Goal: Task Accomplishment & Management: Use online tool/utility

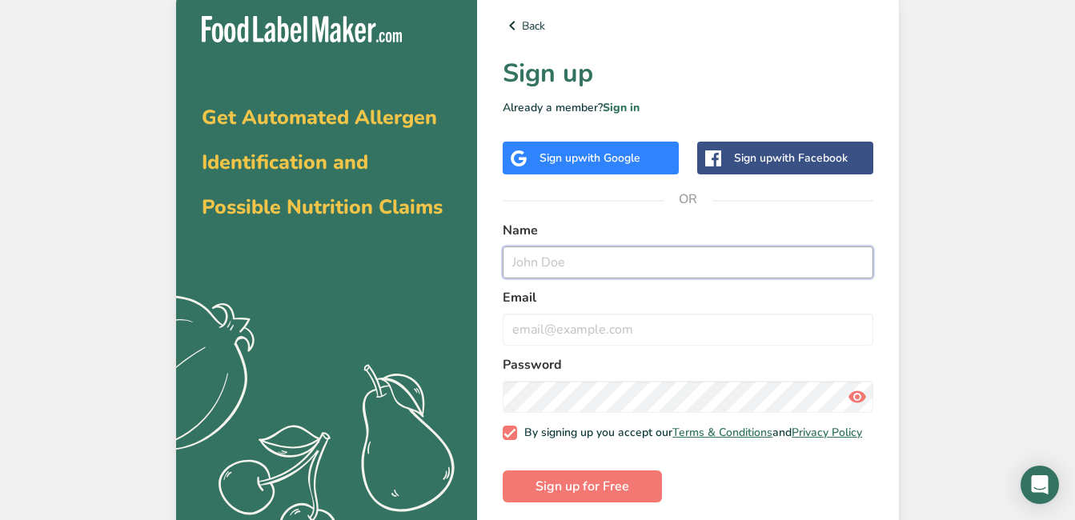
click at [611, 257] on input "text" at bounding box center [688, 263] width 371 height 32
type input "CV- fajista"
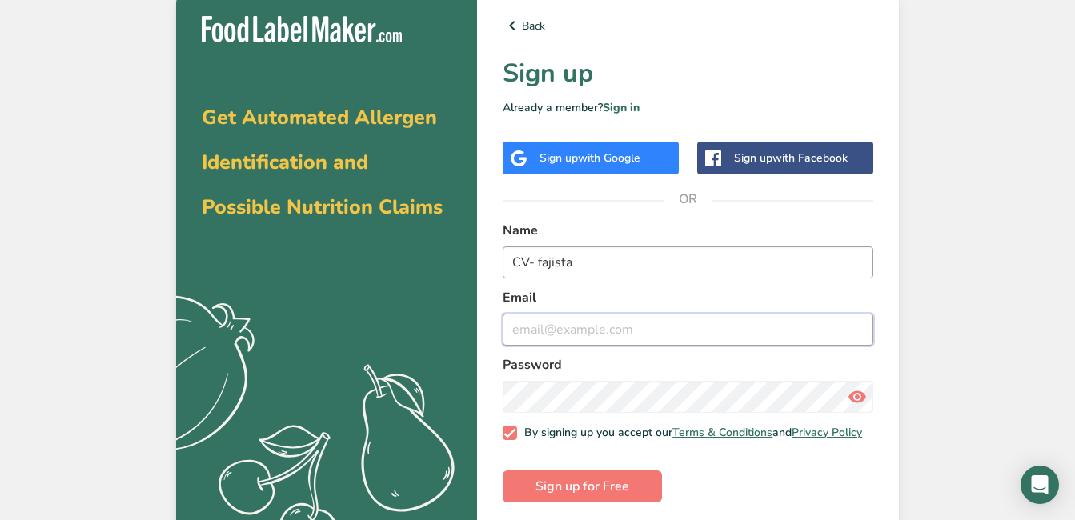
type input "[EMAIL_ADDRESS][DOMAIN_NAME]"
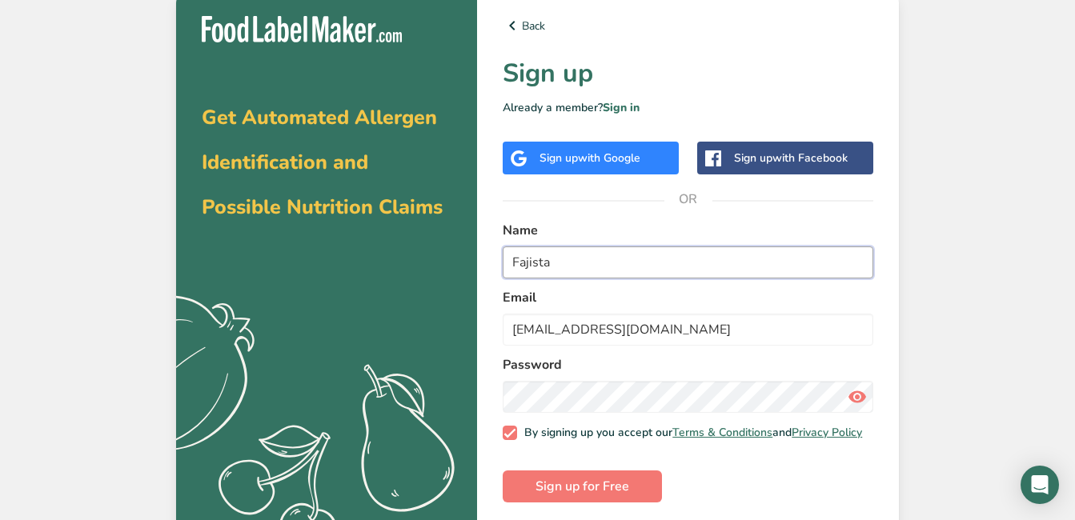
type input "Fajista"
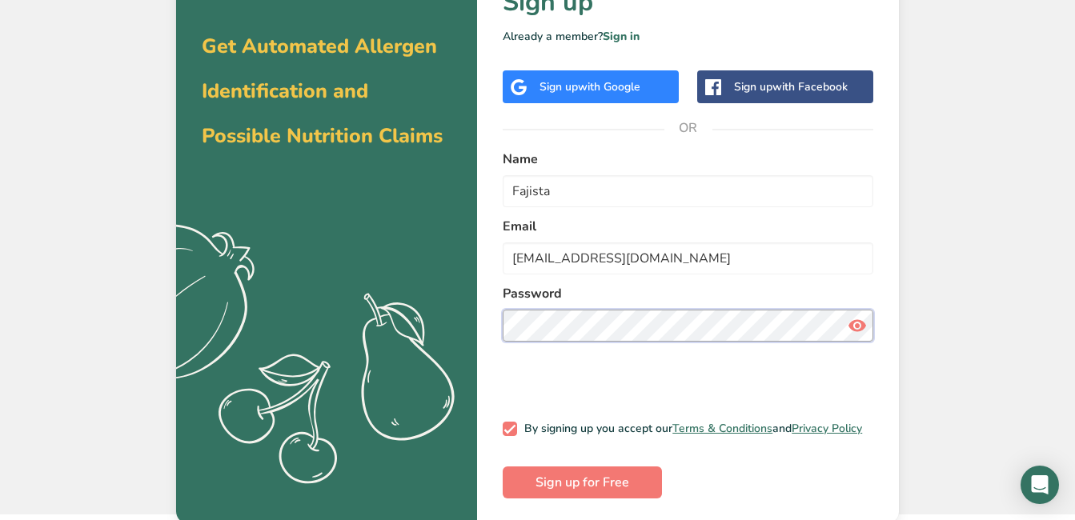
scroll to position [22, 0]
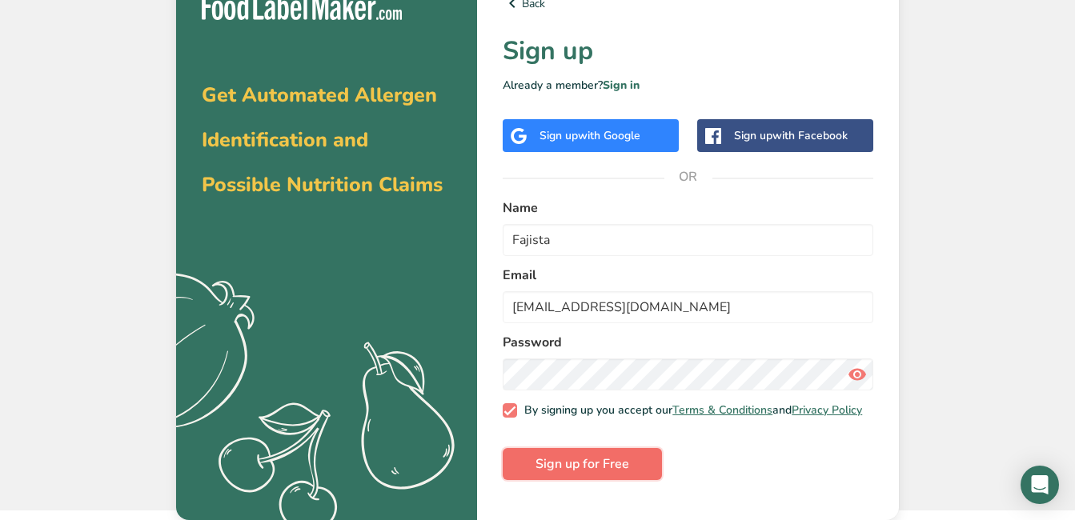
click at [590, 474] on span "Sign up for Free" at bounding box center [582, 464] width 94 height 19
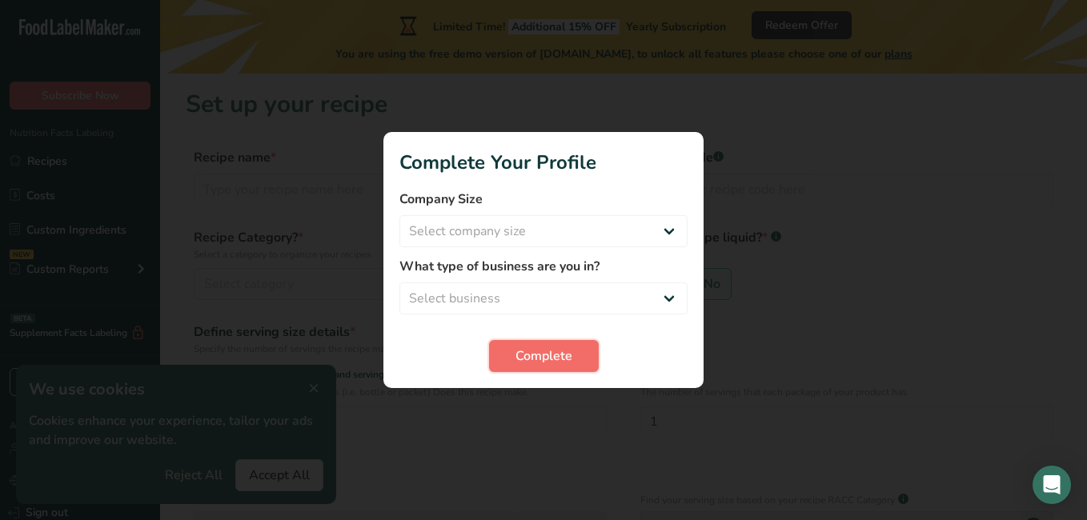
click at [544, 350] on span "Complete" at bounding box center [543, 356] width 57 height 19
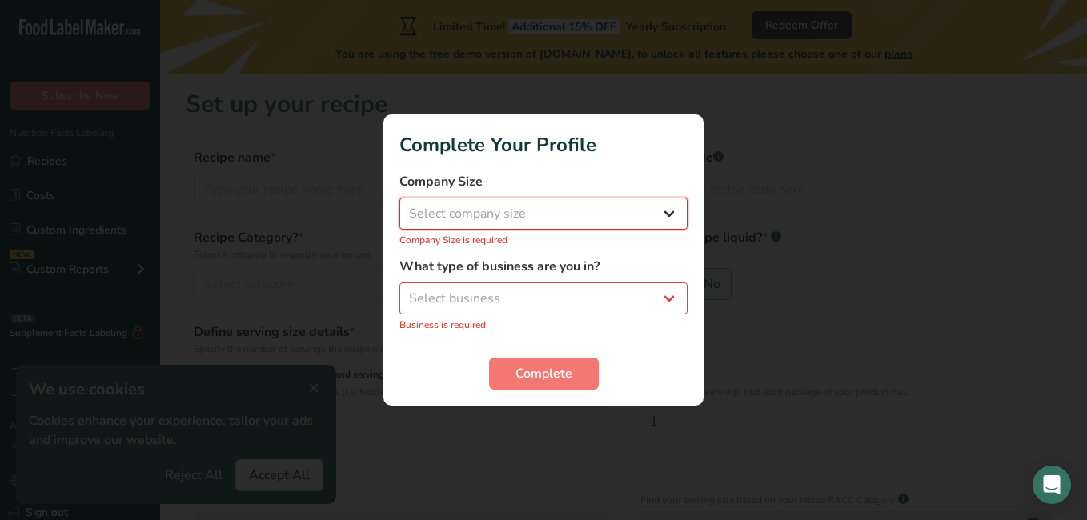
click at [550, 212] on select "Select company size Fewer than 10 Employees 10 to 50 Employees 51 to 500 Employ…" at bounding box center [543, 214] width 288 height 32
select select "1"
click at [399, 207] on select "Select company size Fewer than 10 Employees 10 to 50 Employees 51 to 500 Employ…" at bounding box center [543, 214] width 288 height 32
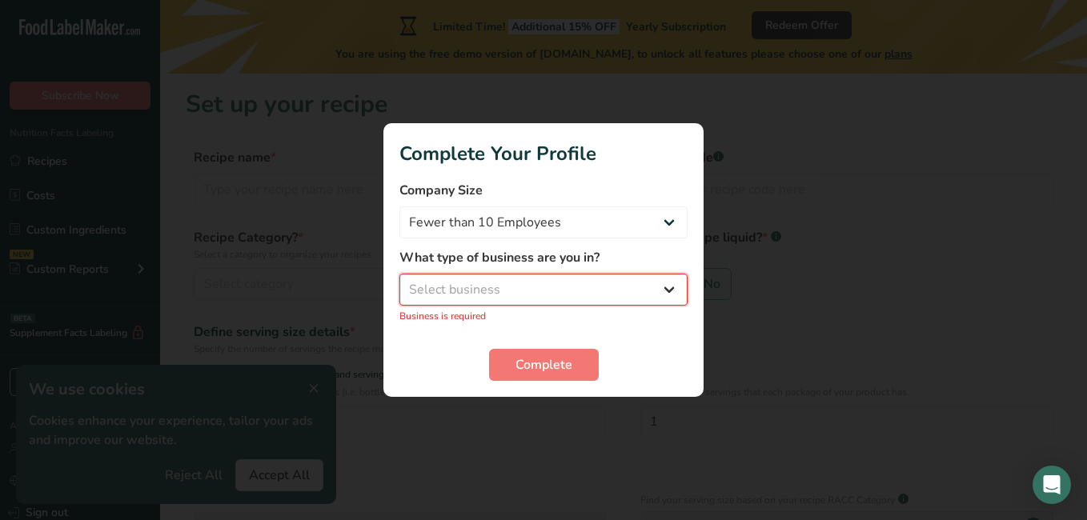
click at [515, 286] on select "Select business Packaged Food Manufacturer Restaurant & Cafe Bakery Meal Plans …" at bounding box center [543, 290] width 288 height 32
select select "1"
click at [399, 283] on select "Select business Packaged Food Manufacturer Restaurant & Cafe Bakery Meal Plans …" at bounding box center [543, 290] width 288 height 32
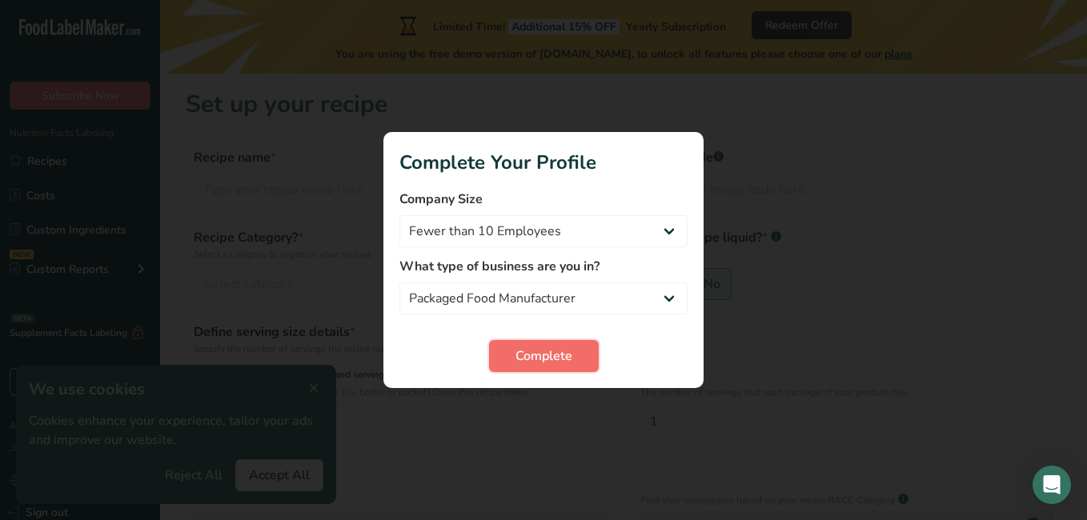
click at [535, 353] on span "Complete" at bounding box center [543, 356] width 57 height 19
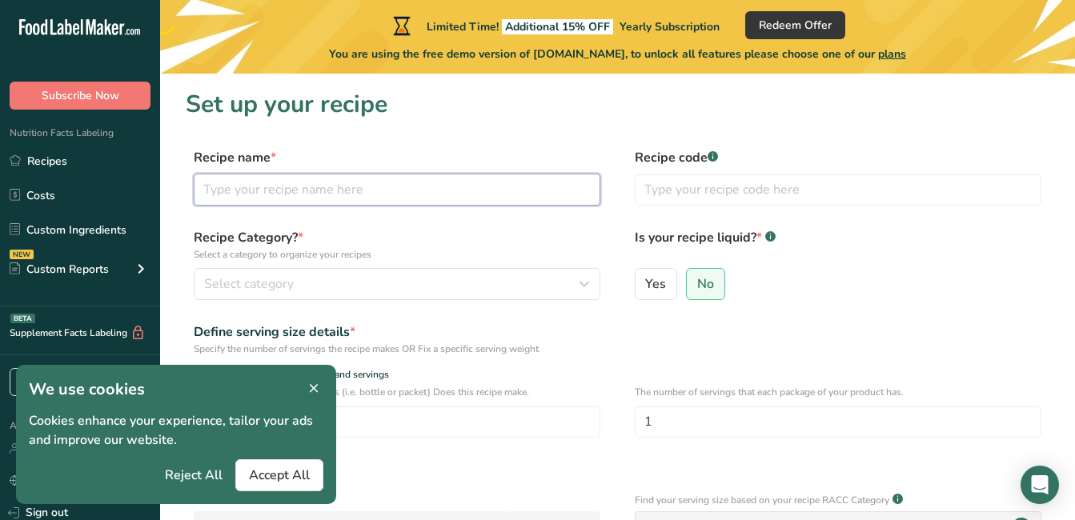
click at [255, 203] on input "text" at bounding box center [397, 190] width 407 height 32
click at [456, 193] on input "text" at bounding box center [397, 190] width 407 height 32
click at [307, 189] on input "Nutra Nut Sleep bites" at bounding box center [397, 190] width 407 height 32
type input "Nutra Nut Sleep Bites"
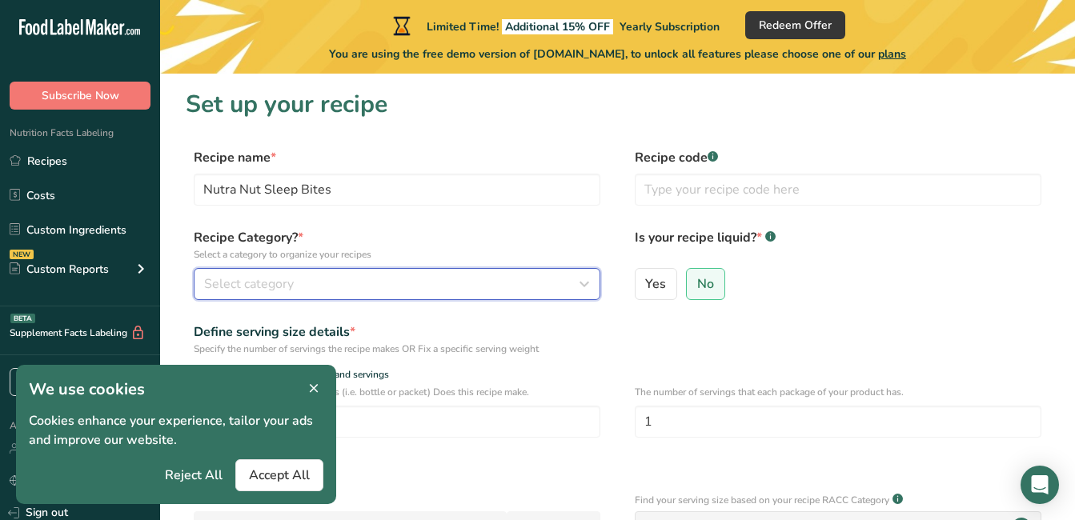
click at [319, 275] on div "Select category" at bounding box center [392, 284] width 376 height 19
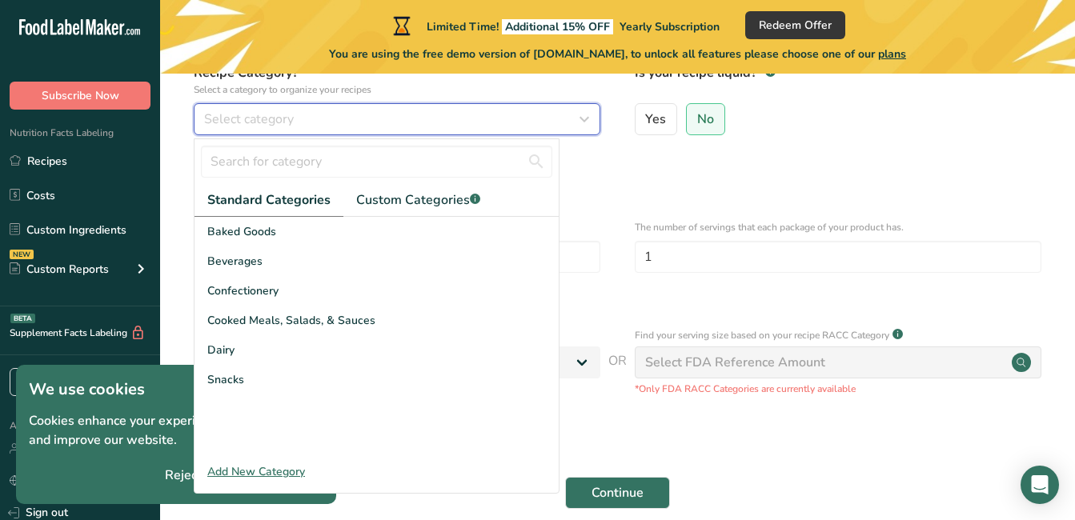
scroll to position [170, 0]
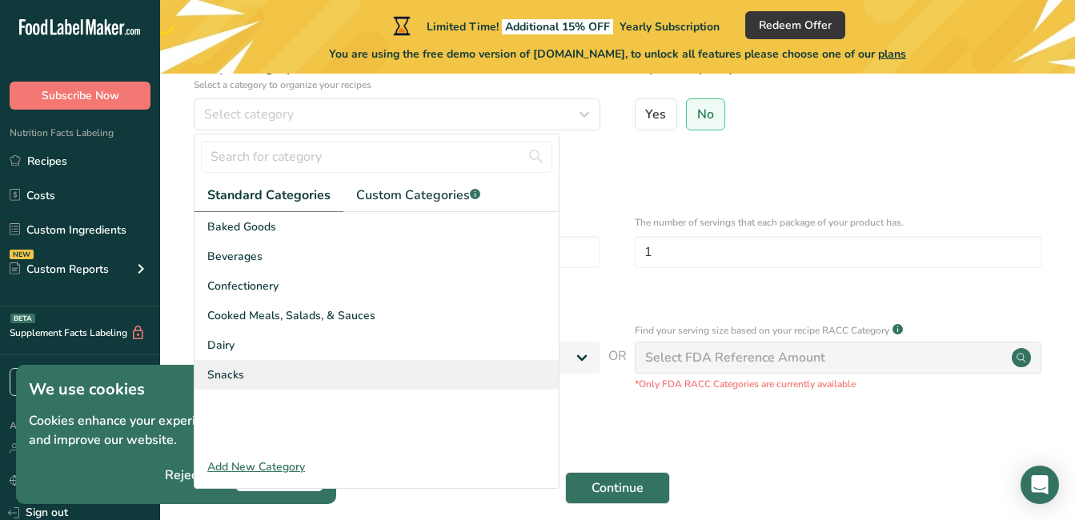
click at [287, 370] on div "Snacks" at bounding box center [376, 375] width 364 height 30
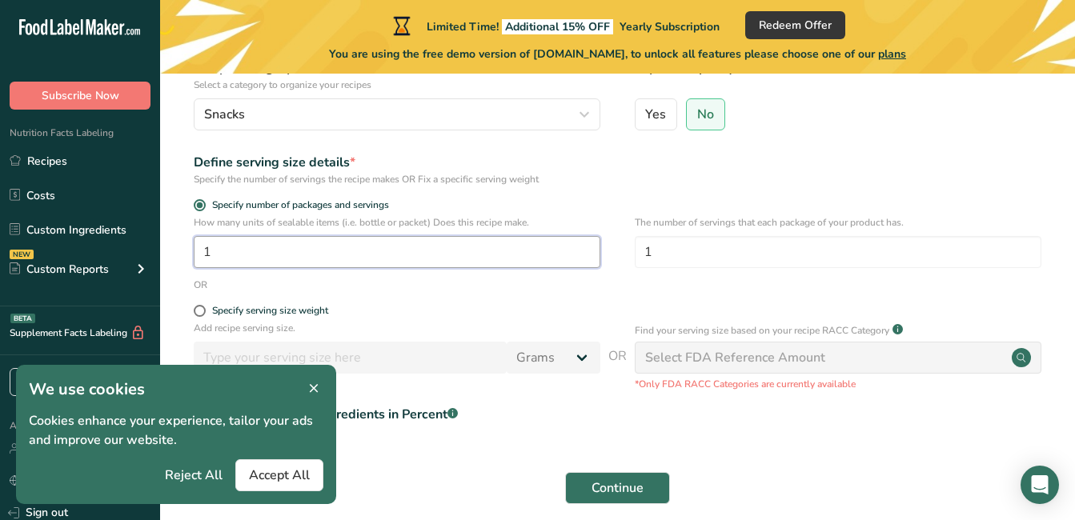
click at [292, 249] on input "1" at bounding box center [397, 252] width 407 height 32
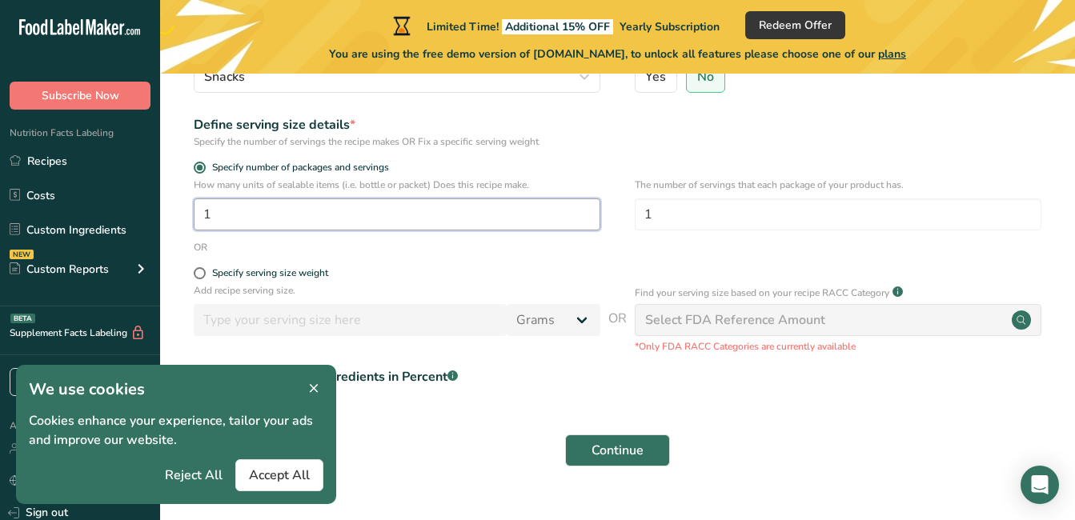
scroll to position [240, 0]
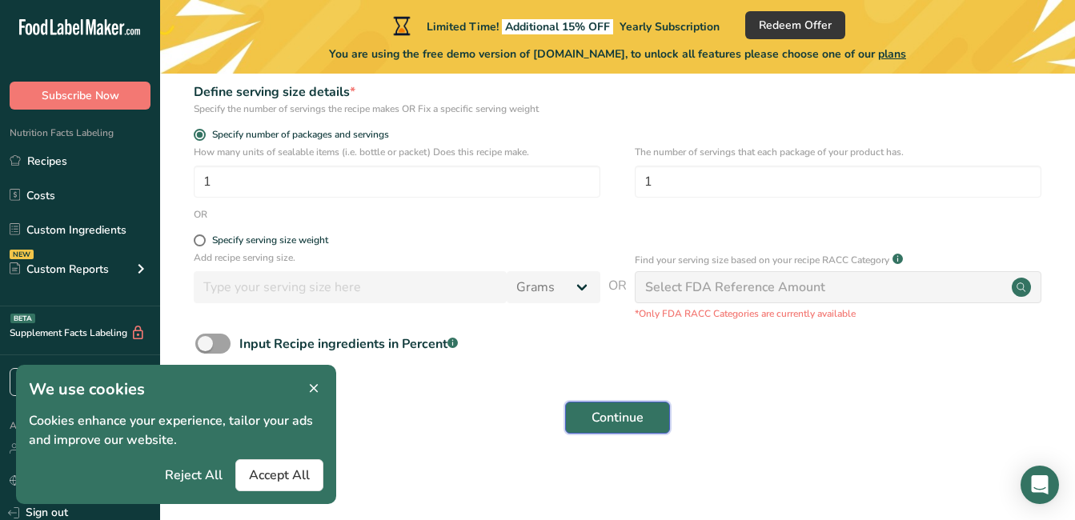
click at [624, 425] on span "Continue" at bounding box center [618, 417] width 52 height 19
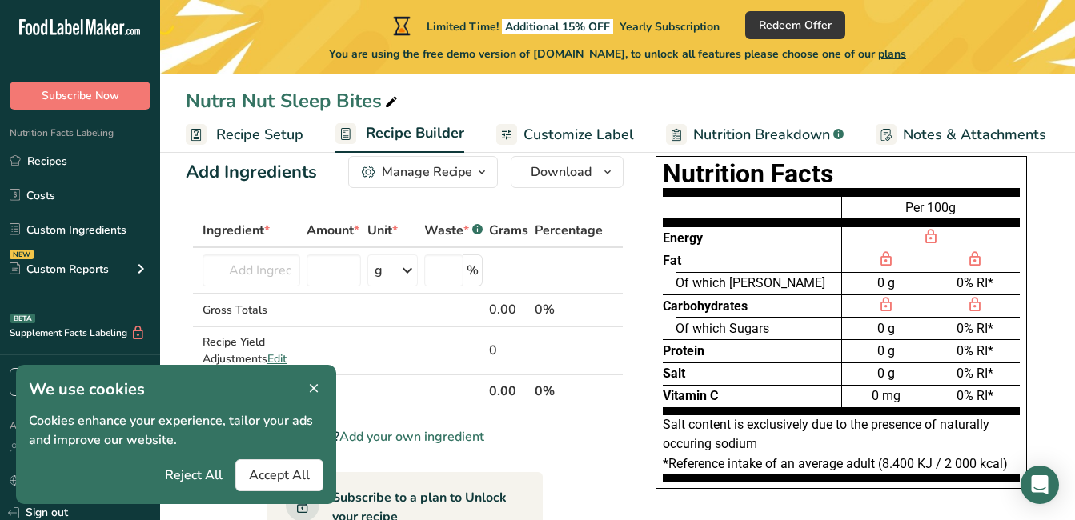
scroll to position [30, 0]
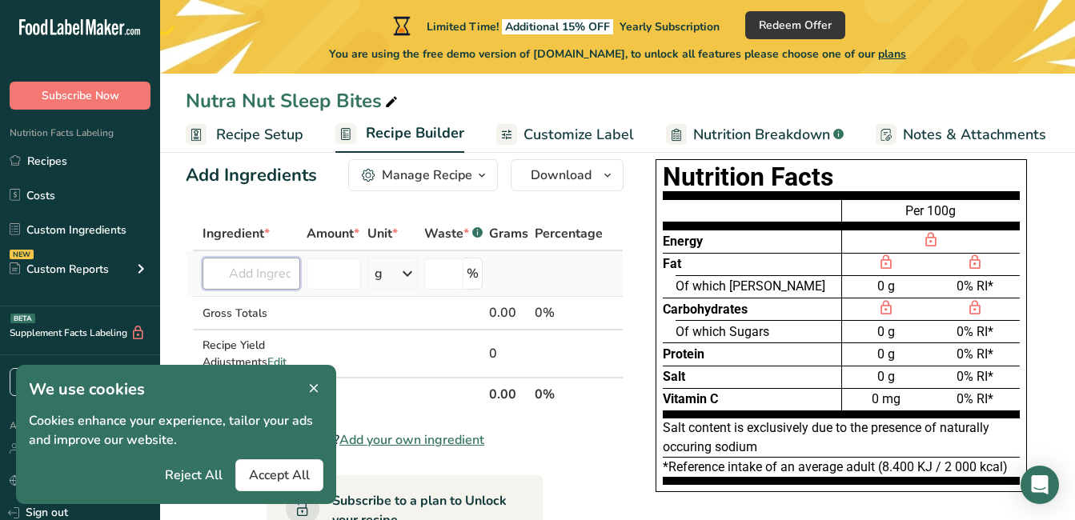
click at [211, 281] on input "text" at bounding box center [252, 274] width 98 height 32
click at [315, 379] on icon at bounding box center [314, 389] width 14 height 22
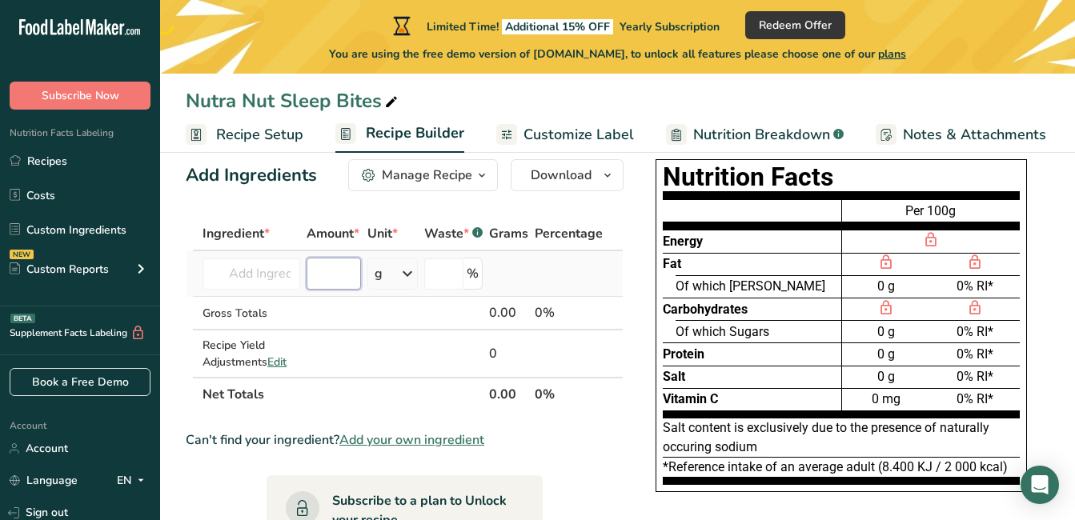
click at [314, 279] on input "number" at bounding box center [334, 274] width 55 height 32
type input "2"
click at [268, 280] on input "text" at bounding box center [252, 274] width 98 height 32
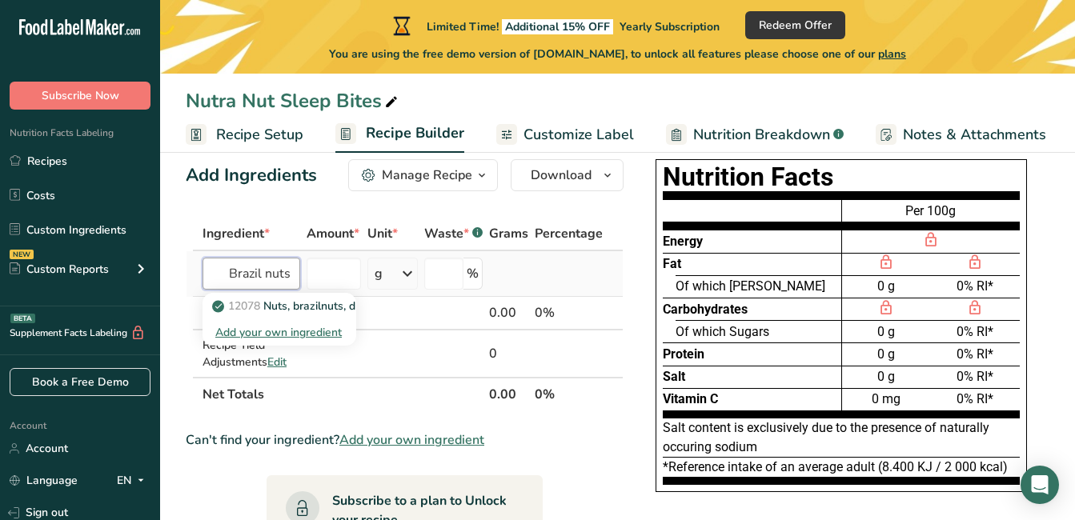
scroll to position [0, 5]
type input "Brazil nuts"
click at [355, 275] on input "number" at bounding box center [334, 274] width 55 height 32
click at [279, 278] on input "text" at bounding box center [252, 274] width 98 height 32
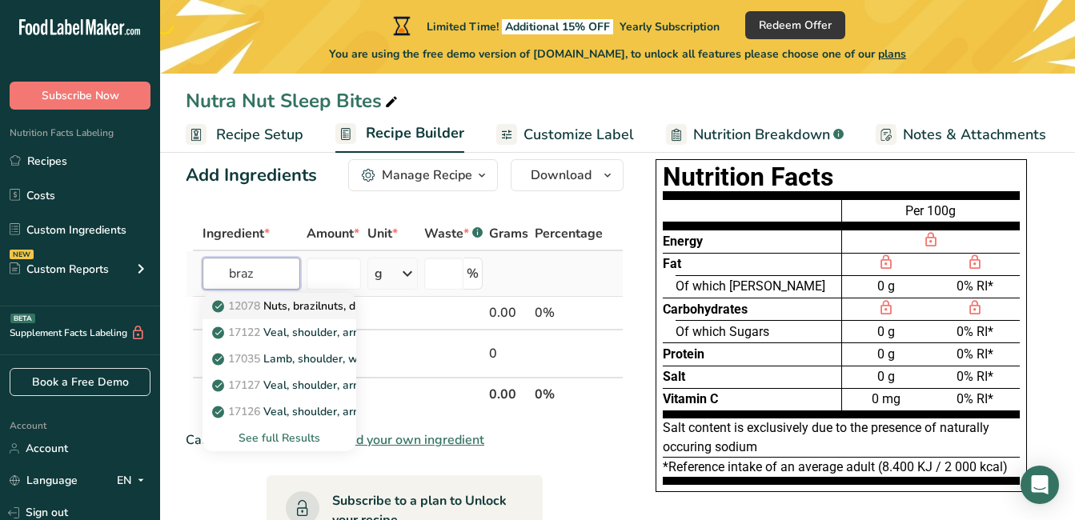
type input "braz"
click at [312, 313] on p "12078 Nuts, brazilnuts, dried, unblanched" at bounding box center [327, 306] width 225 height 17
type input "Nuts, brazilnuts, dried, unblanched"
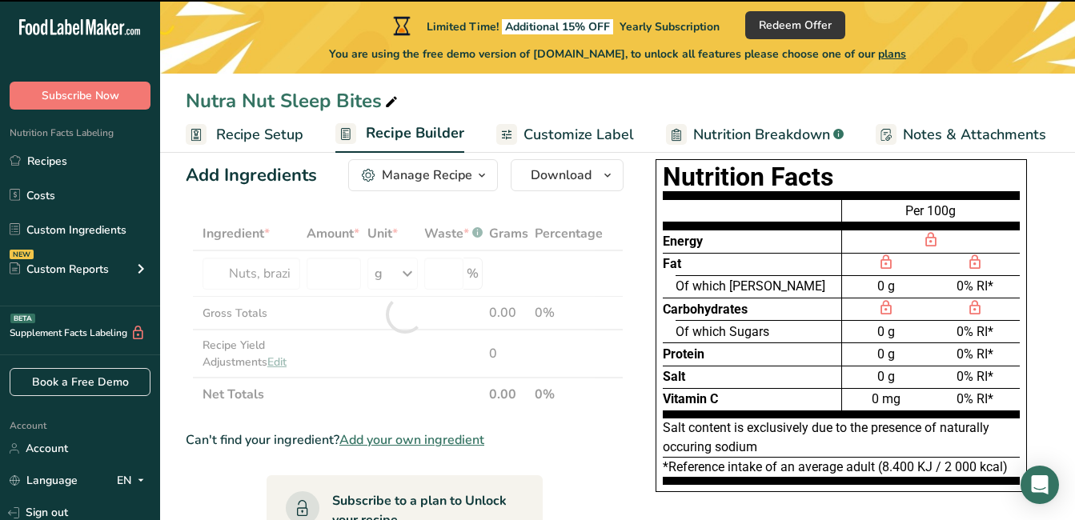
type input "0"
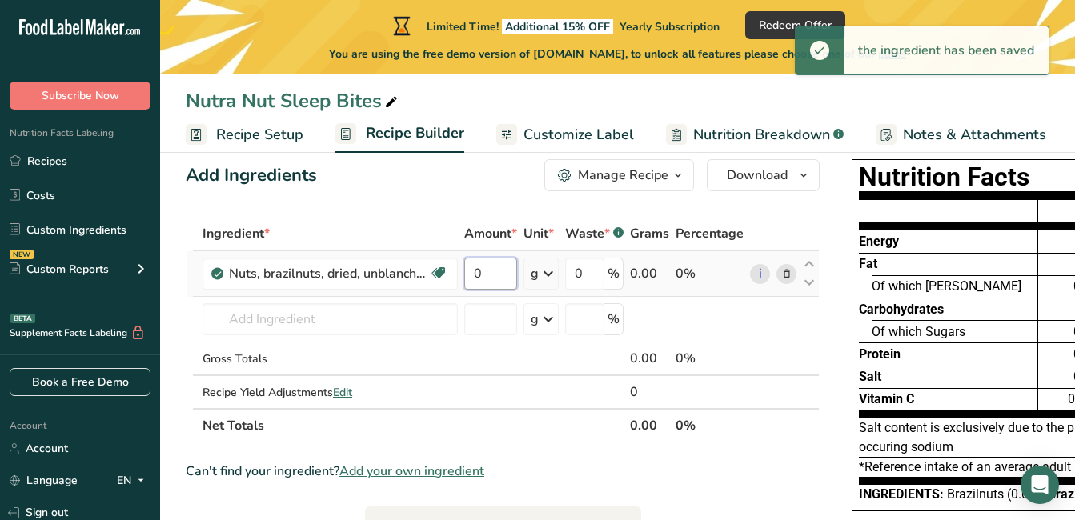
click at [490, 280] on input "0" at bounding box center [490, 274] width 53 height 32
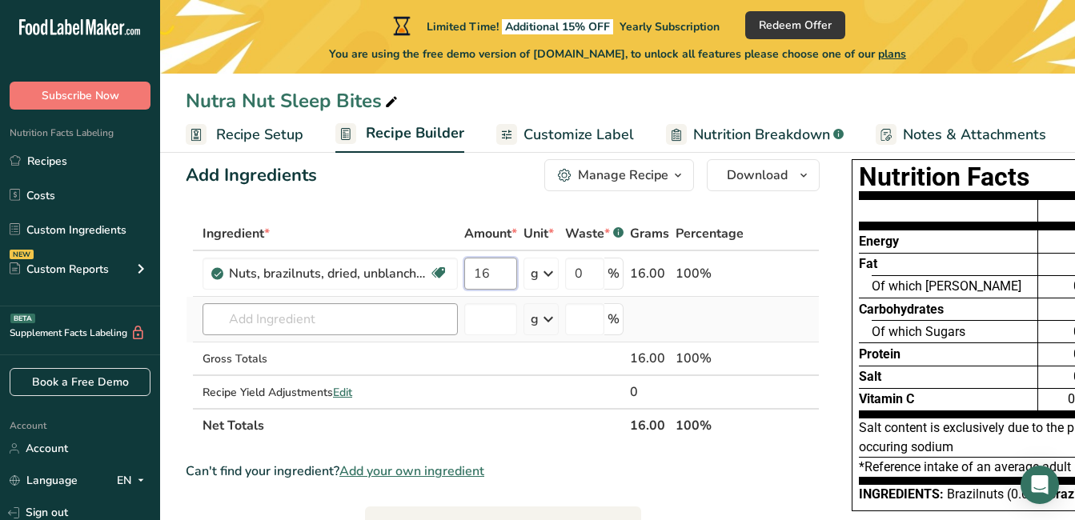
type input "16"
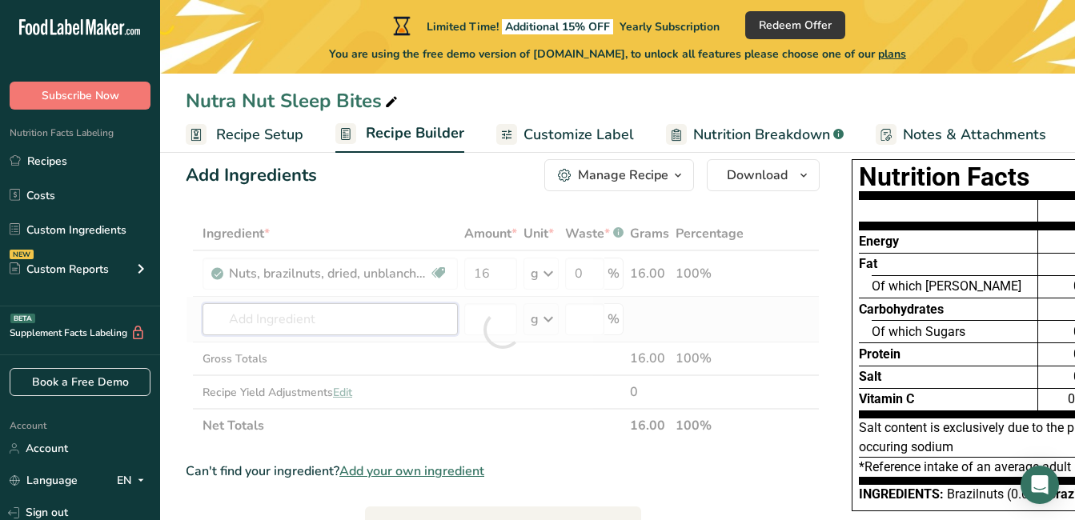
click at [411, 325] on div "Ingredient * Amount * Unit * Waste * .a-a{fill:#347362;}.b-a{fill:#fff;} Grams …" at bounding box center [503, 330] width 634 height 226
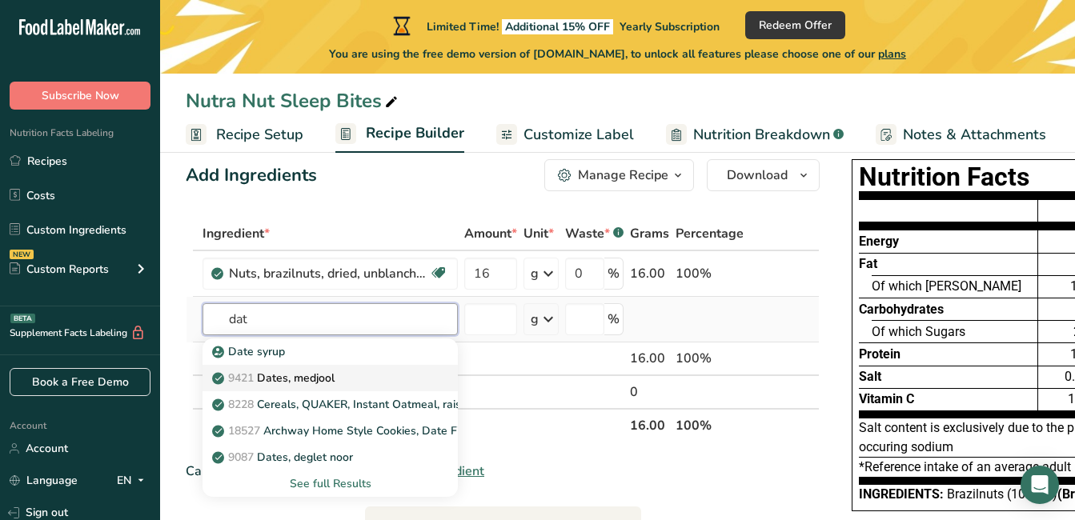
type input "dat"
click at [359, 384] on div "9421 Dates, [GEOGRAPHIC_DATA]" at bounding box center [317, 378] width 204 height 17
type input "Dates, medjool"
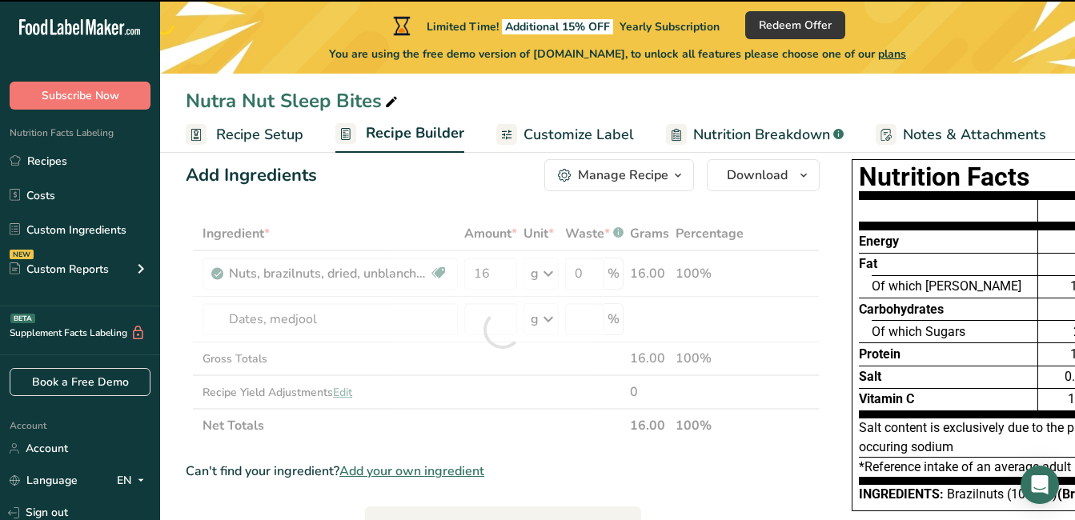
type input "0"
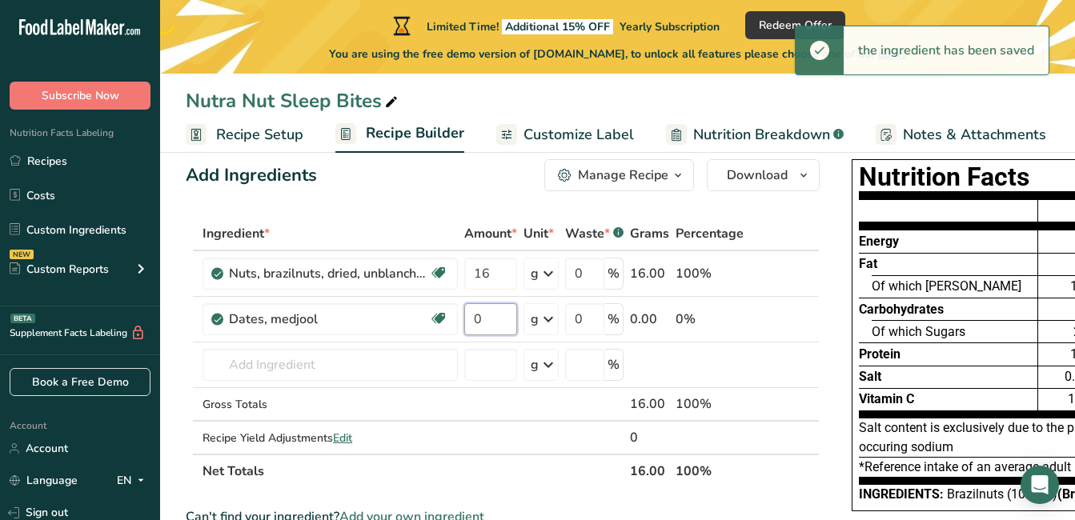
click at [490, 320] on input "0" at bounding box center [490, 319] width 53 height 32
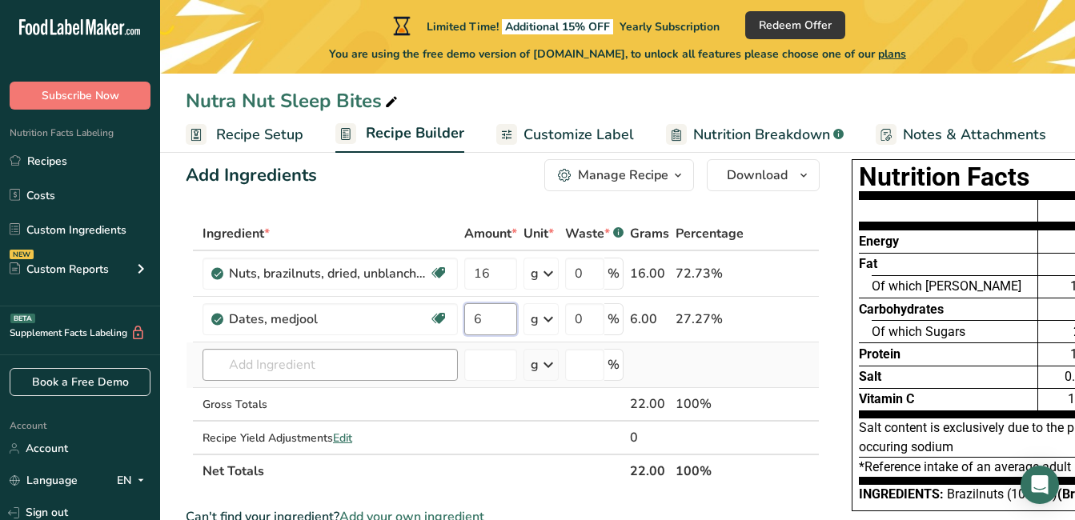
type input "6"
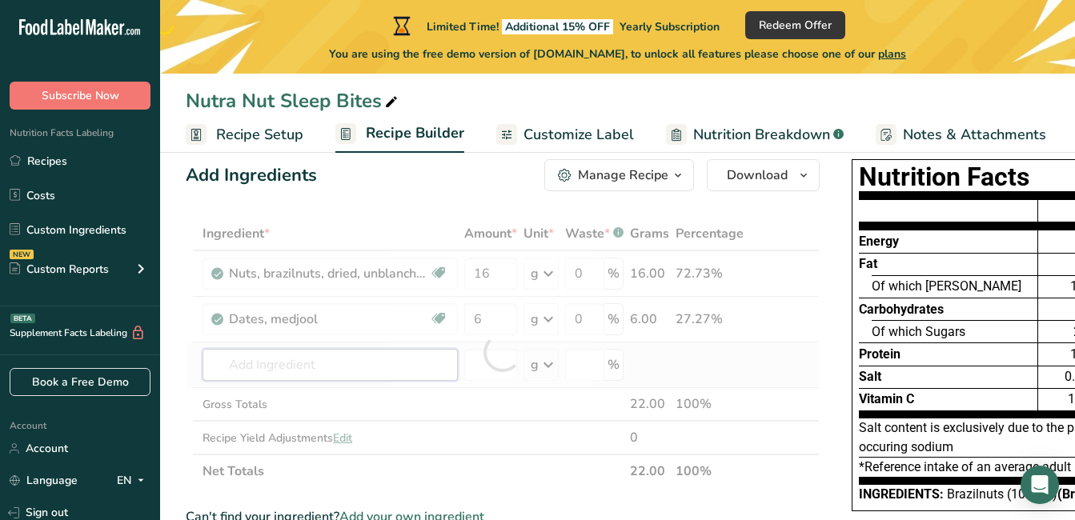
click at [267, 370] on div "Ingredient * Amount * Unit * Waste * .a-a{fill:#347362;}.b-a{fill:#fff;} Grams …" at bounding box center [503, 352] width 634 height 271
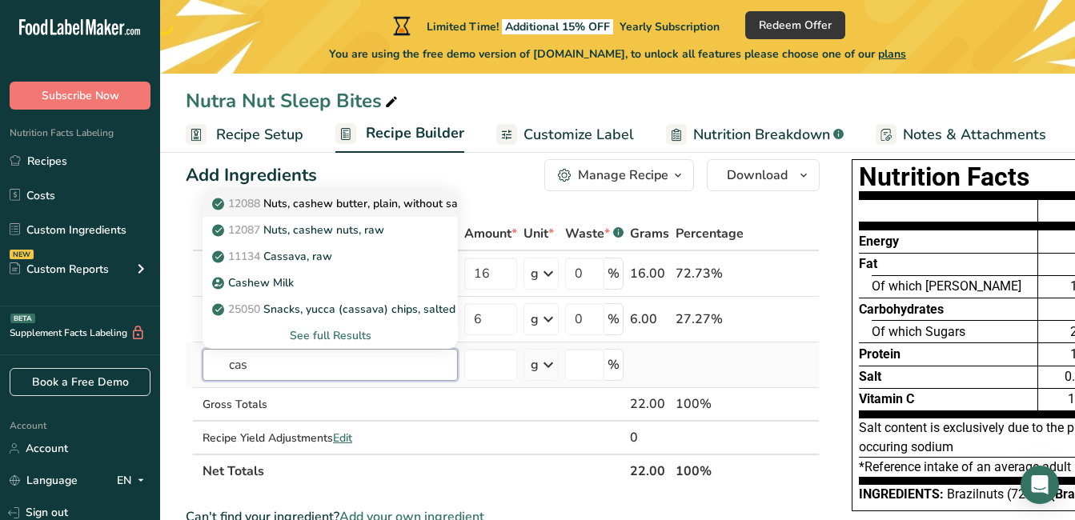
type input "cas"
click at [369, 203] on p "12088 Nuts, cashew butter, plain, without salt added" at bounding box center [357, 203] width 285 height 17
type input "Nuts, cashew butter, plain, without salt added"
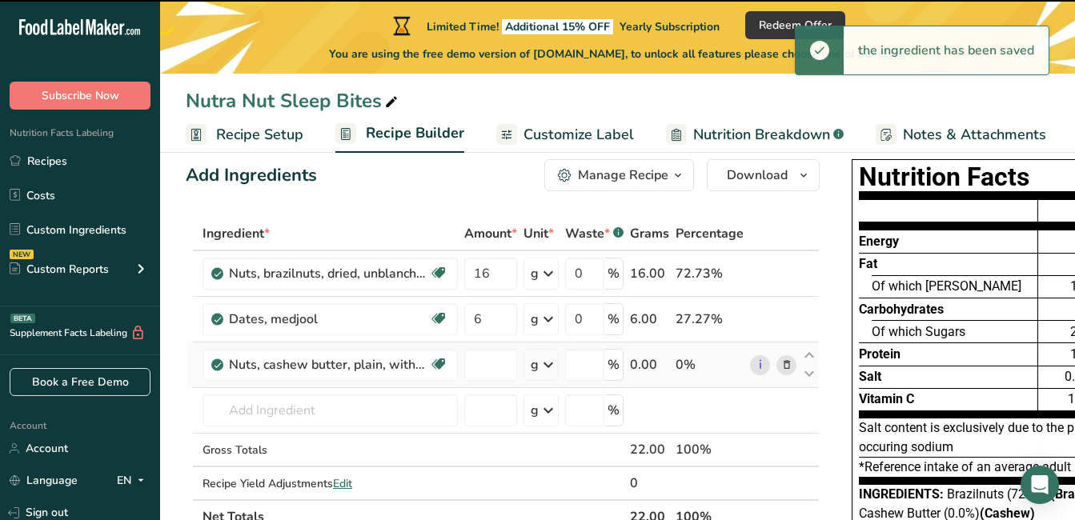
type input "0"
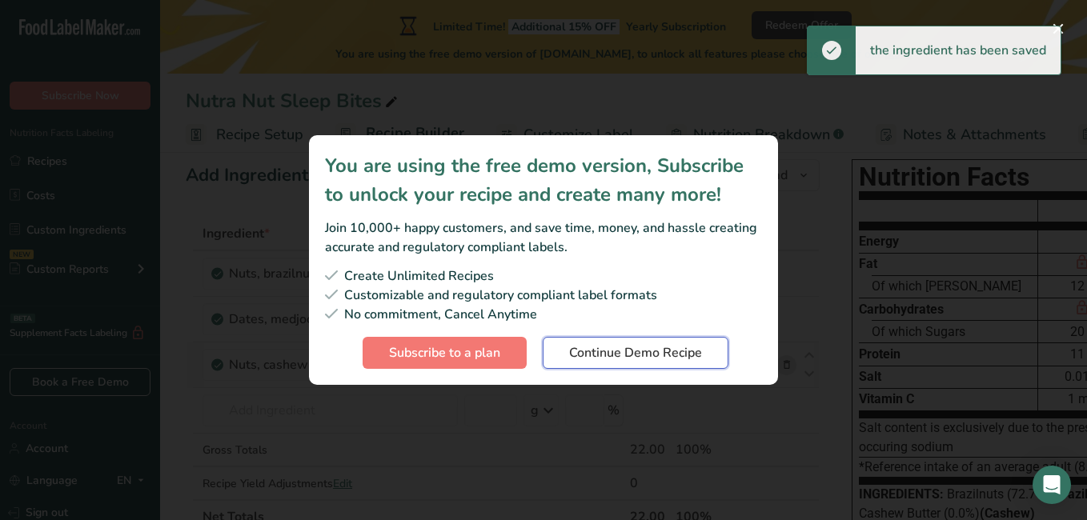
click at [600, 351] on span "Continue Demo Recipe" at bounding box center [635, 352] width 133 height 19
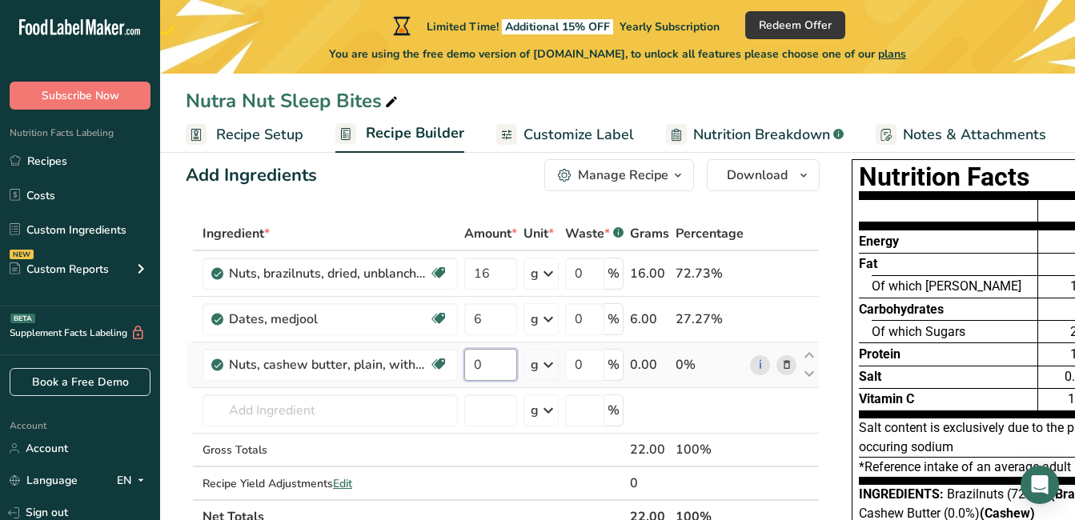
click at [495, 369] on input "0" at bounding box center [490, 365] width 53 height 32
type input "18"
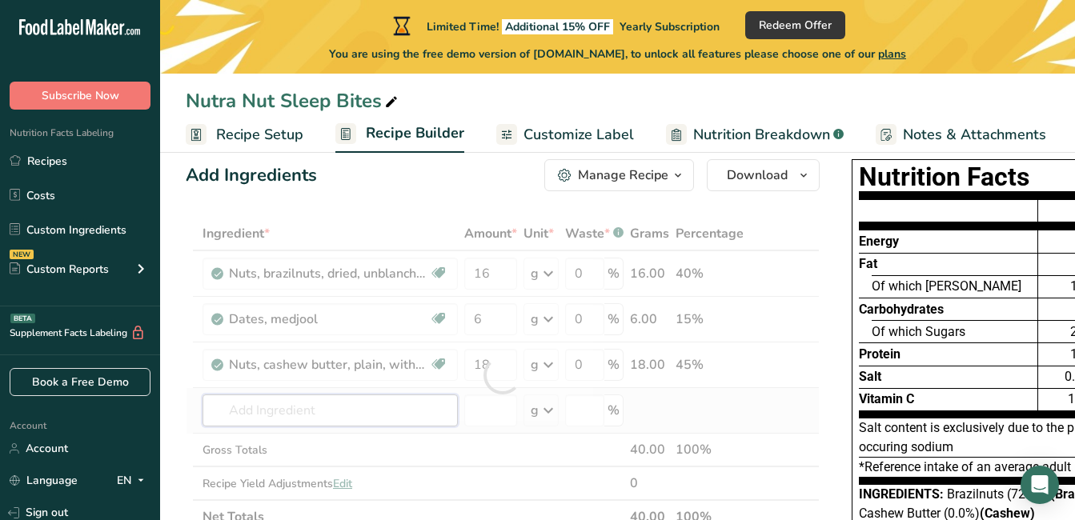
click at [360, 419] on div "Ingredient * Amount * Unit * Waste * .a-a{fill:#347362;}.b-a{fill:#fff;} Grams …" at bounding box center [503, 375] width 634 height 317
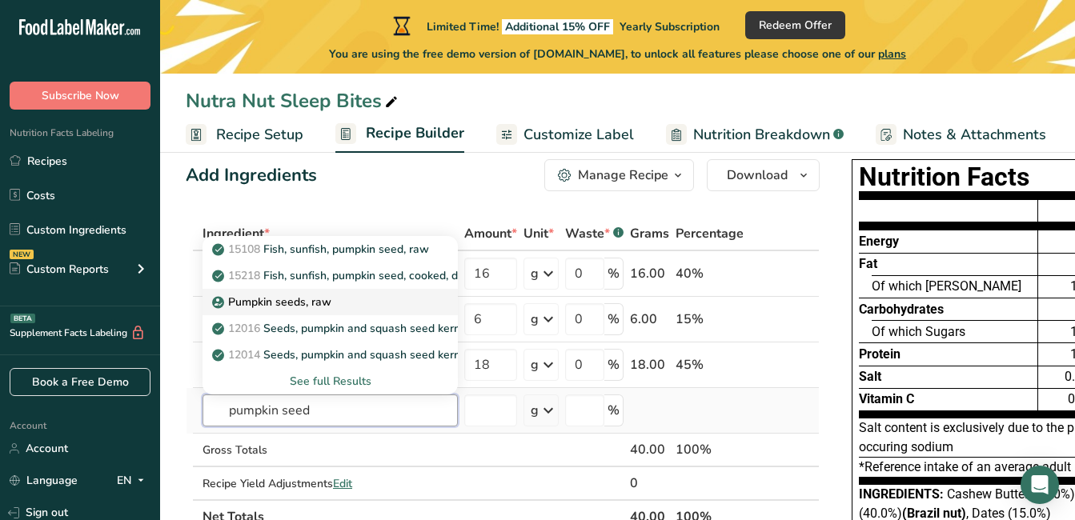
type input "pumpkin seed"
click at [377, 295] on div "Pumpkin seeds, raw" at bounding box center [317, 302] width 204 height 17
type input "Pumpkin seeds, raw"
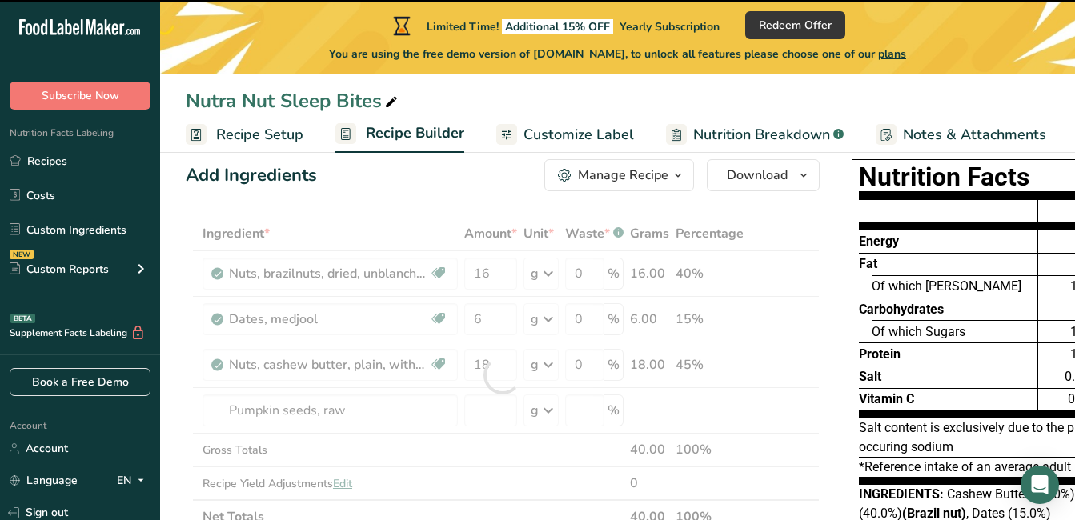
type input "0"
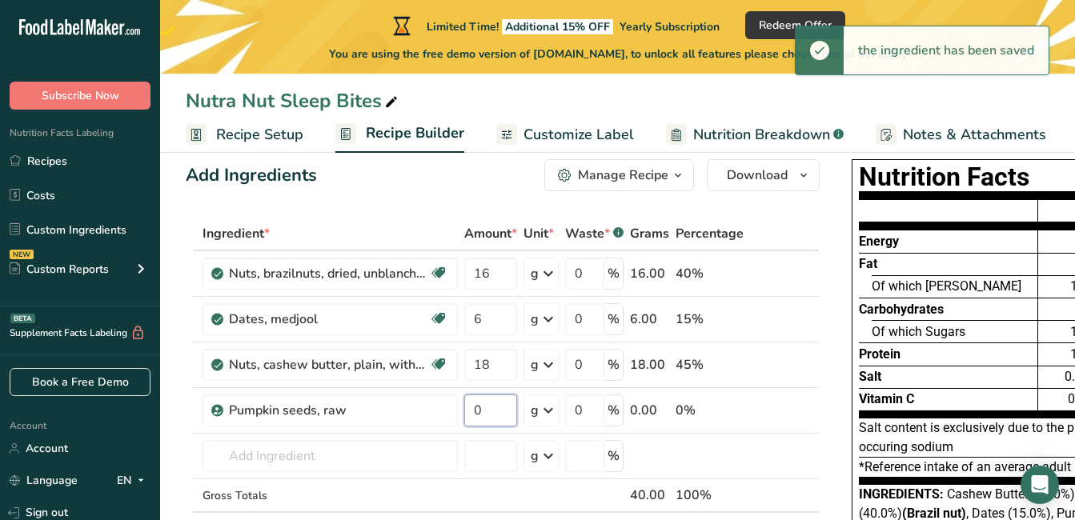
click at [499, 408] on input "0" at bounding box center [490, 411] width 53 height 32
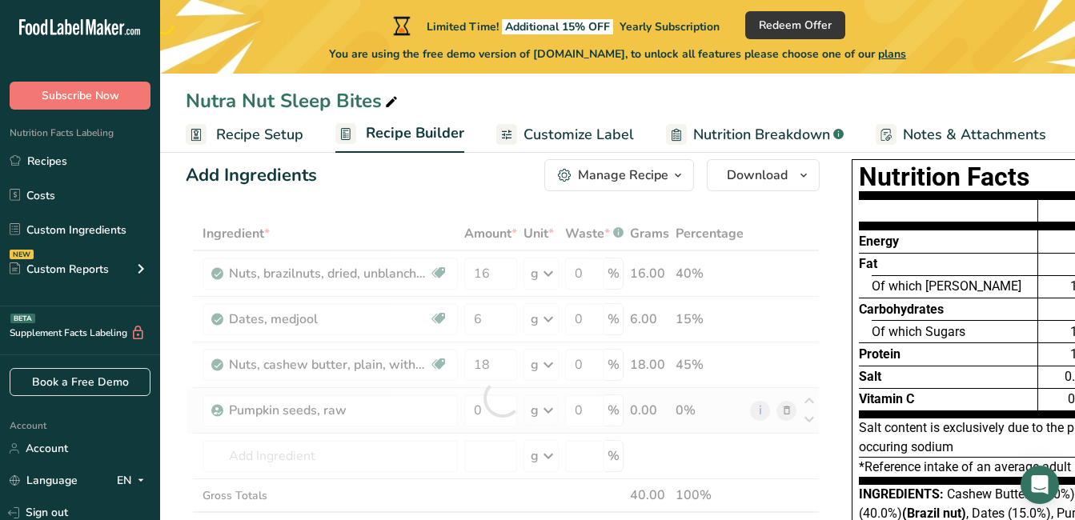
click at [550, 412] on div "Ingredient * Amount * Unit * Waste * .a-a{fill:#347362;}.b-a{fill:#fff;} Grams …" at bounding box center [503, 398] width 634 height 363
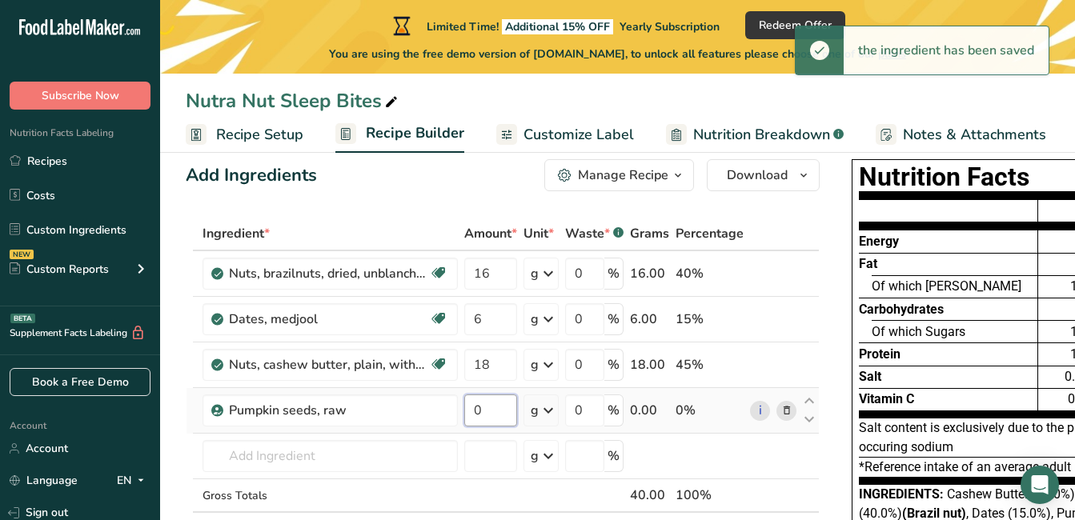
click at [487, 408] on input "0" at bounding box center [490, 411] width 53 height 32
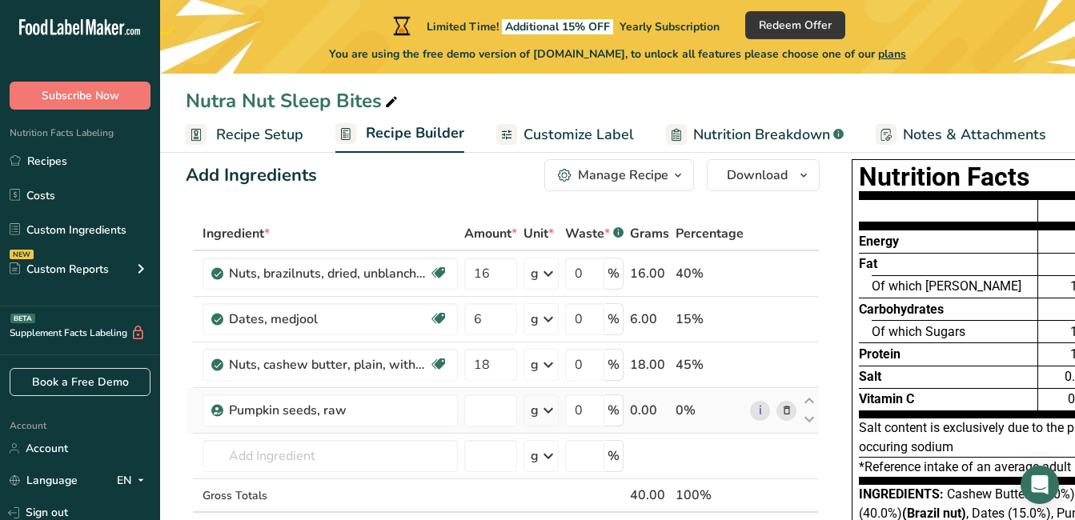
type input "0"
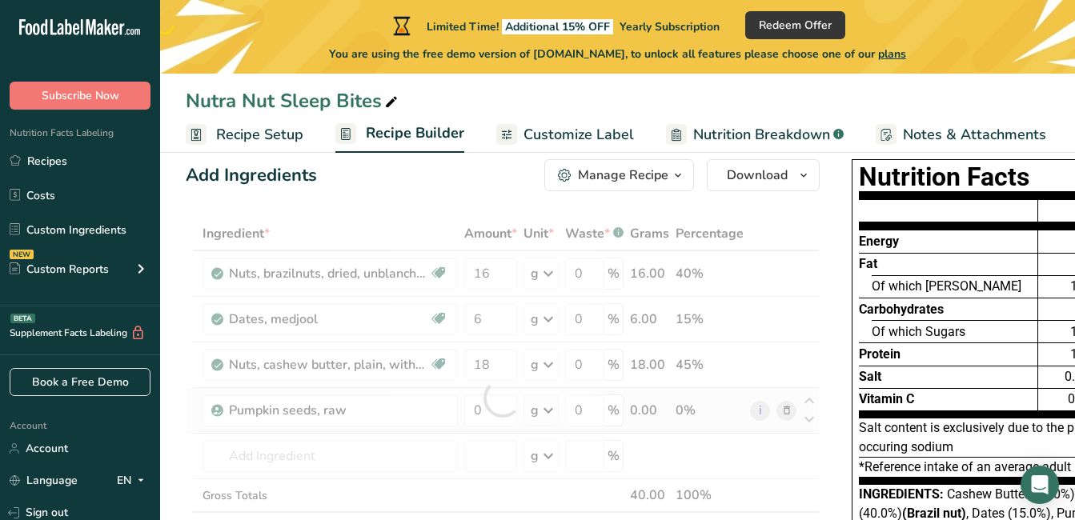
click at [556, 411] on div "Ingredient * Amount * Unit * Waste * .a-a{fill:#347362;}.b-a{fill:#fff;} Grams …" at bounding box center [503, 398] width 634 height 363
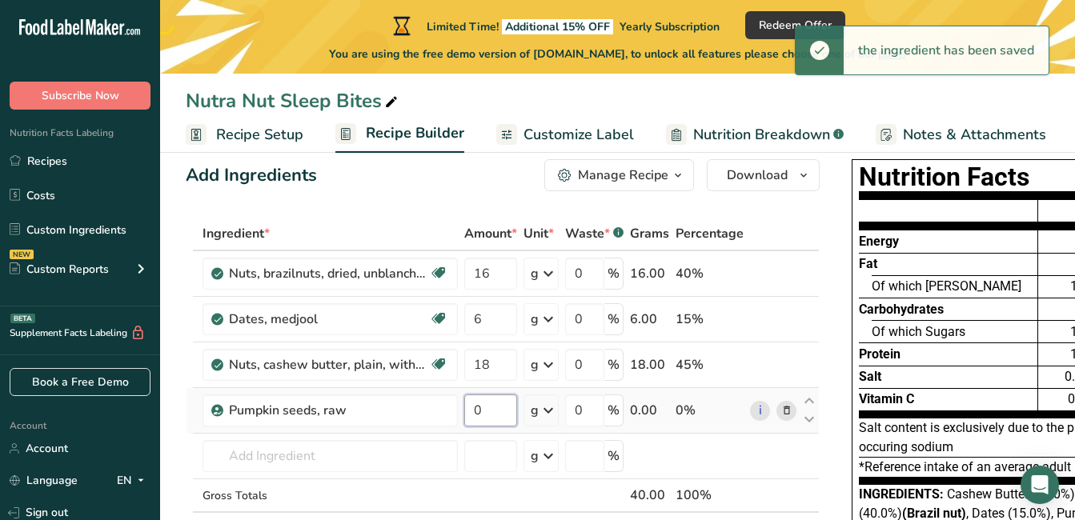
click at [499, 403] on input "0" at bounding box center [490, 411] width 53 height 32
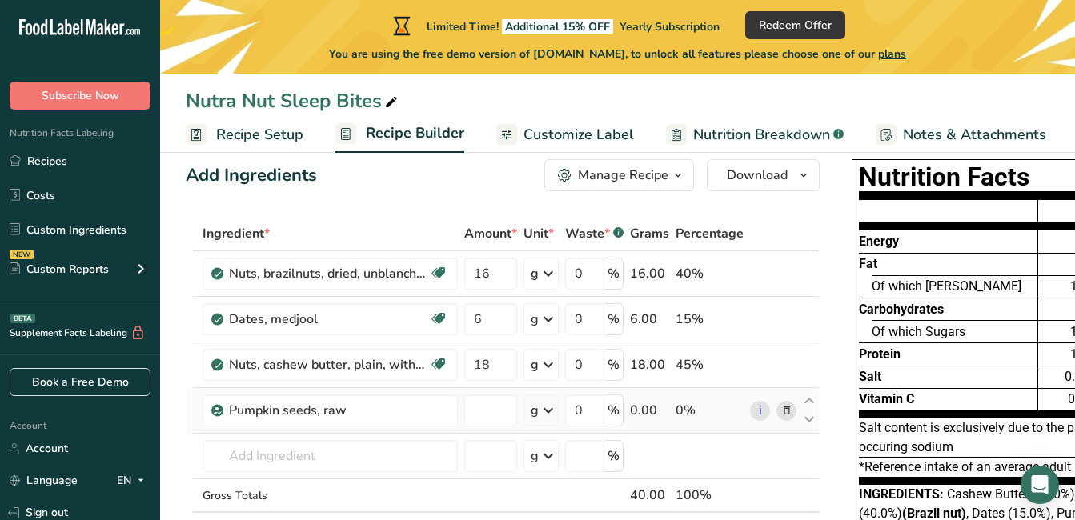
type input "0"
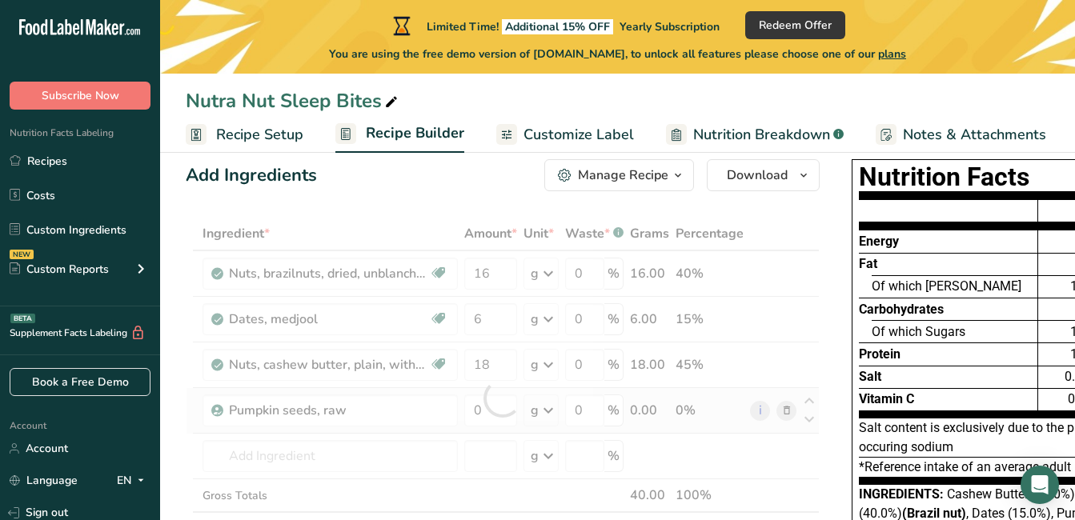
click at [533, 407] on div "Ingredient * Amount * Unit * Waste * .a-a{fill:#347362;}.b-a{fill:#fff;} Grams …" at bounding box center [503, 398] width 634 height 363
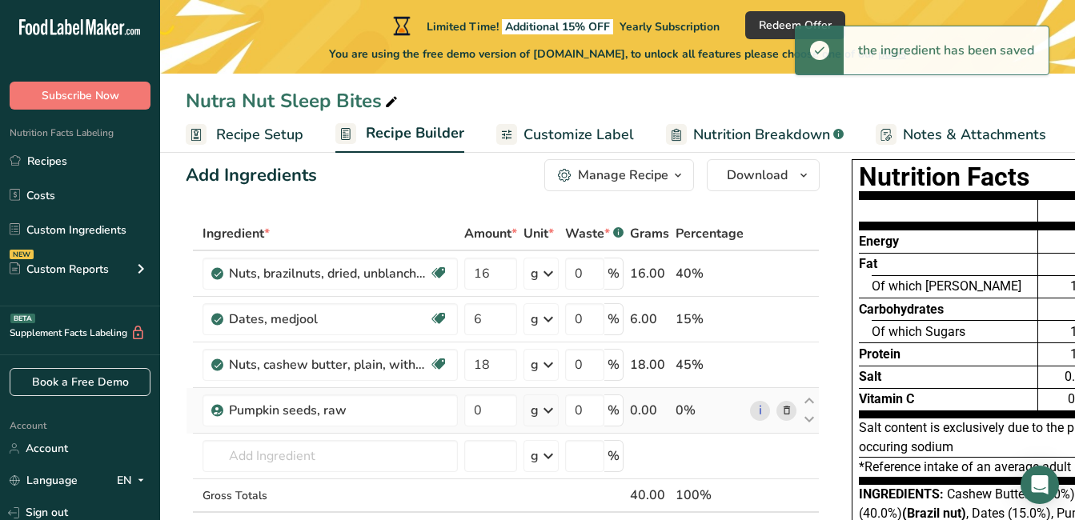
click at [533, 407] on div "g" at bounding box center [535, 410] width 8 height 19
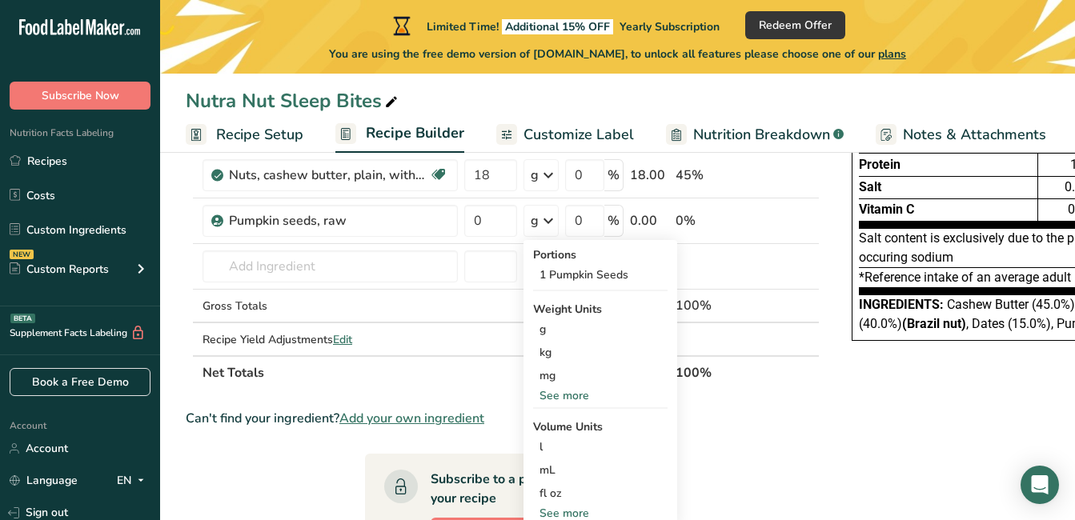
scroll to position [212, 0]
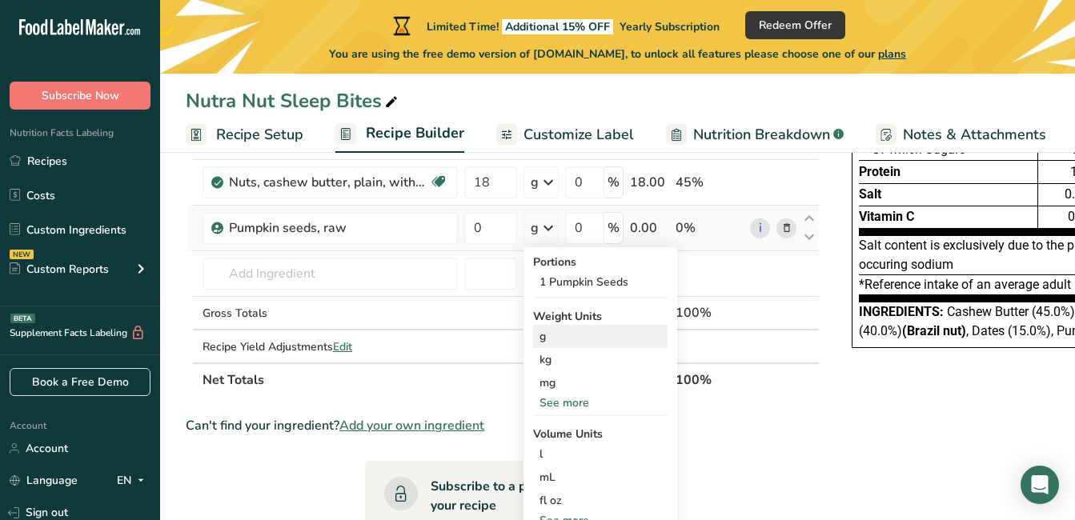
click at [566, 336] on div "g" at bounding box center [600, 336] width 134 height 23
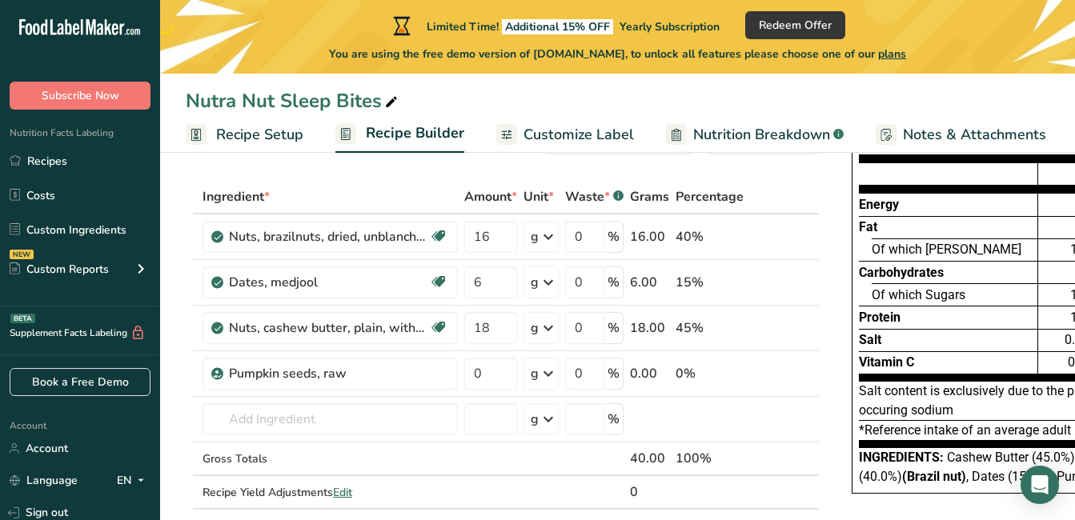
scroll to position [65, 0]
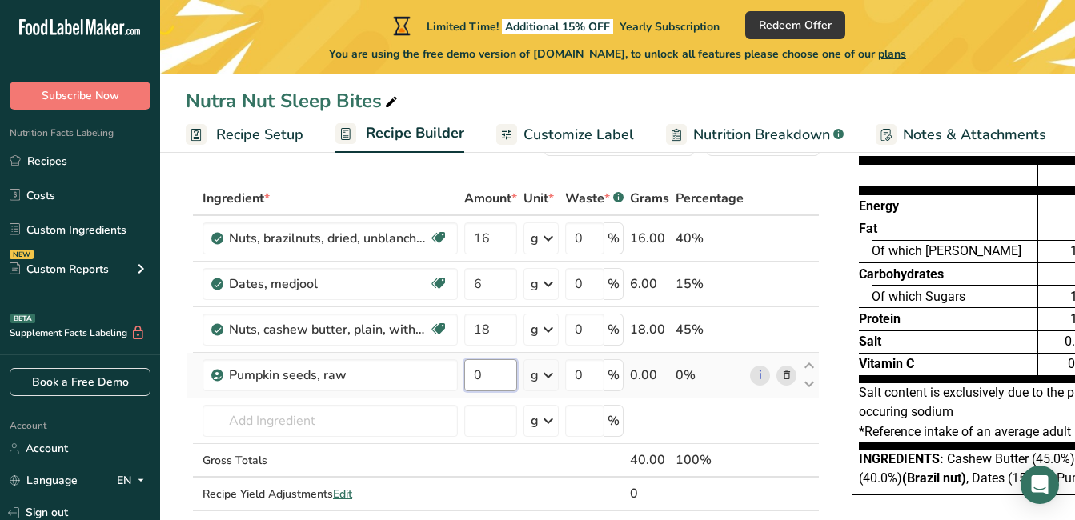
click at [500, 372] on input "0" at bounding box center [490, 375] width 53 height 32
type input "50"
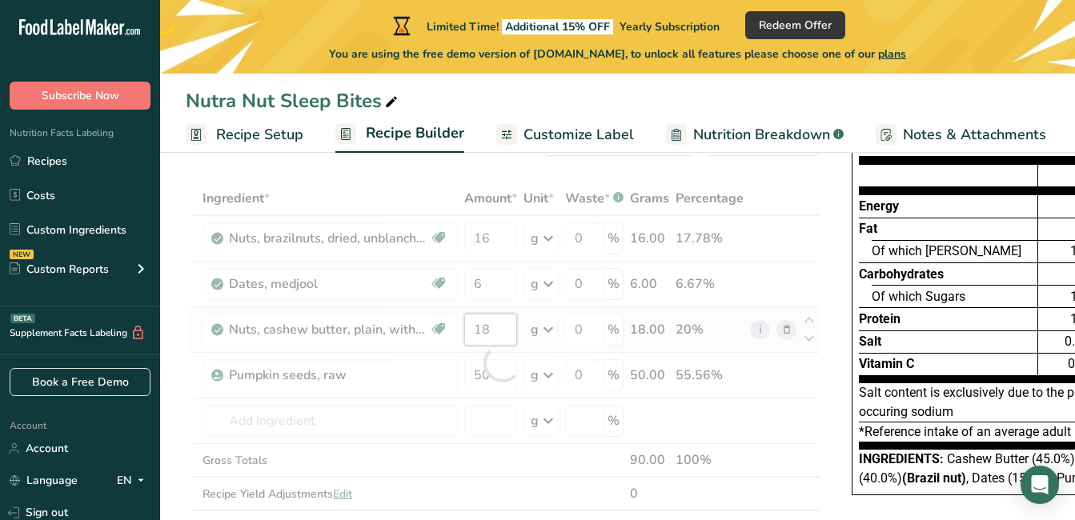
click at [486, 335] on div "Ingredient * Amount * Unit * Waste * .a-a{fill:#347362;}.b-a{fill:#fff;} Grams …" at bounding box center [503, 363] width 634 height 363
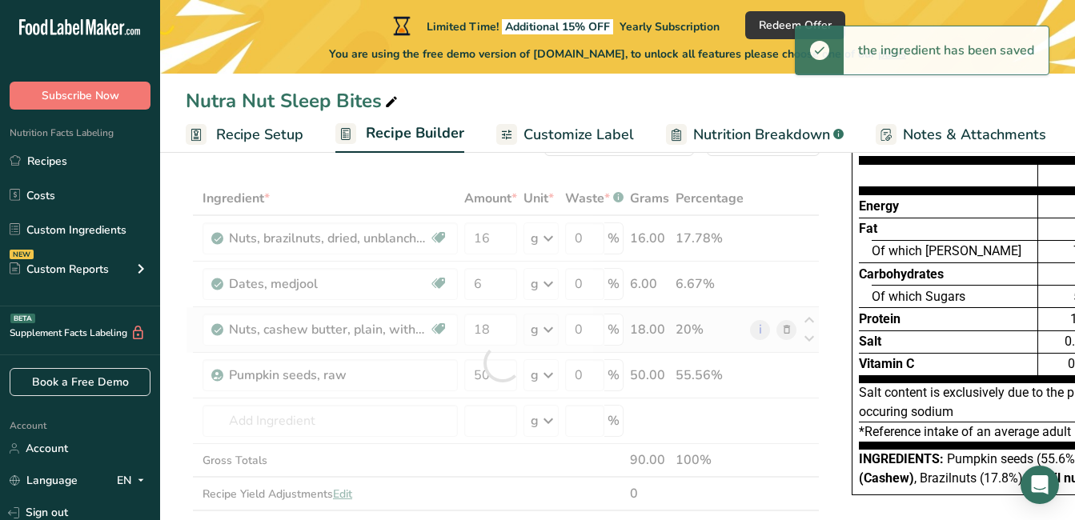
click at [545, 327] on div "Ingredient * Amount * Unit * Waste * .a-a{fill:#347362;}.b-a{fill:#fff;} Grams …" at bounding box center [503, 363] width 634 height 363
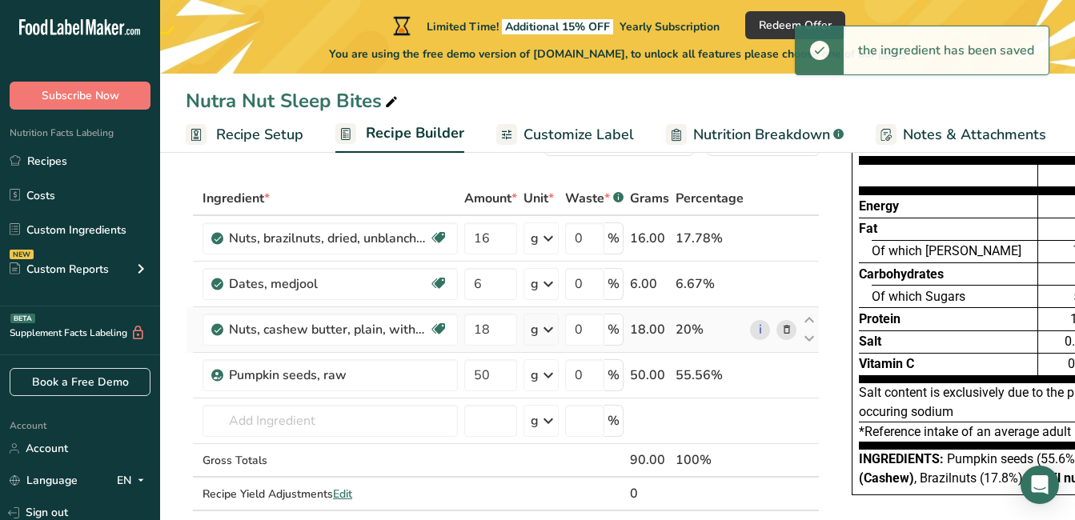
click at [545, 327] on icon at bounding box center [548, 329] width 19 height 29
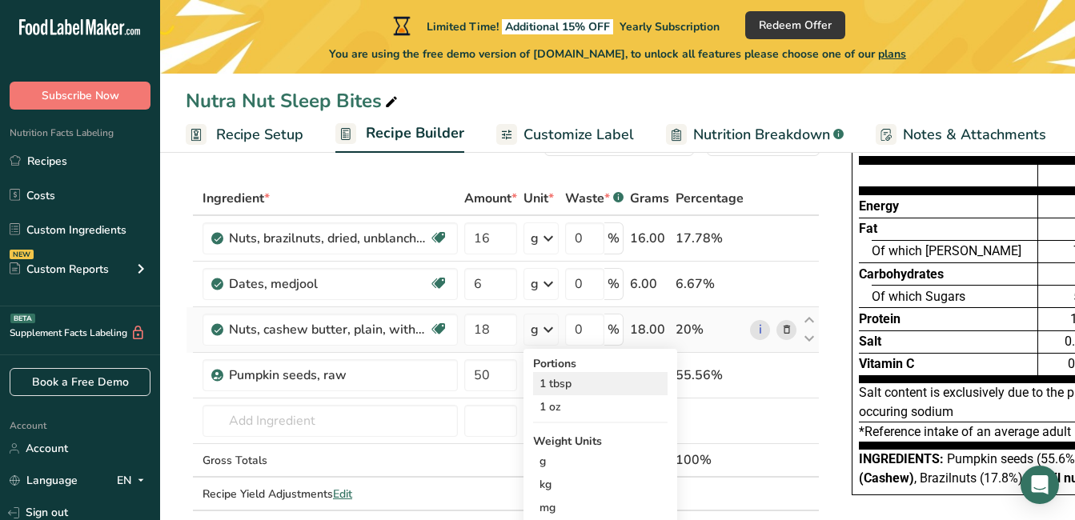
click at [567, 388] on div "1 tbsp" at bounding box center [600, 383] width 134 height 23
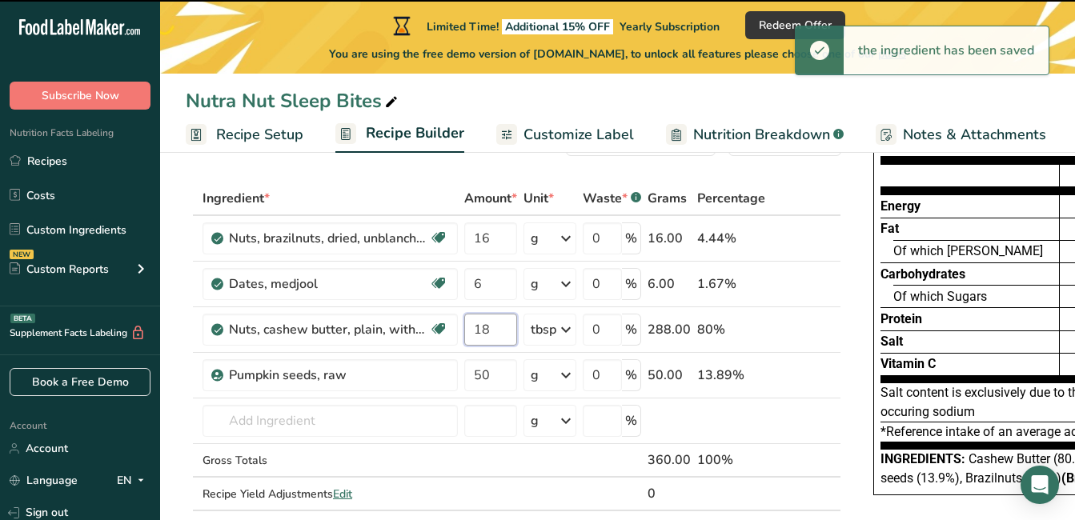
click at [497, 327] on input "18" at bounding box center [490, 330] width 53 height 32
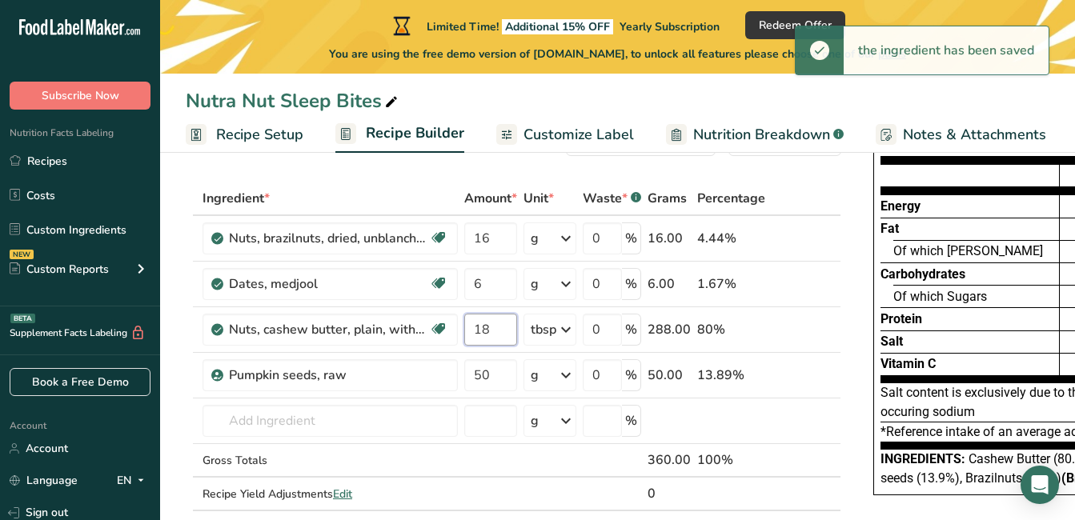
type input "1"
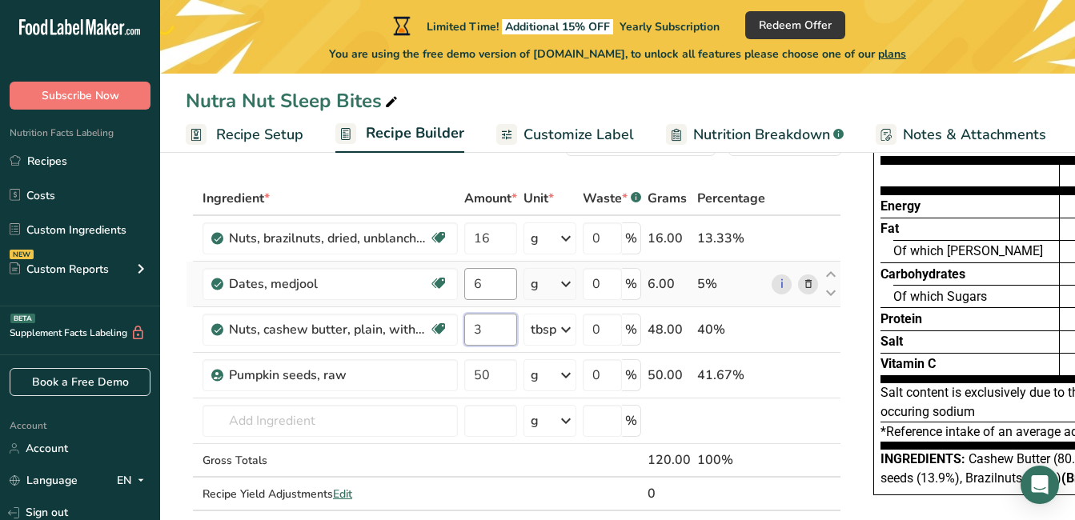
type input "3"
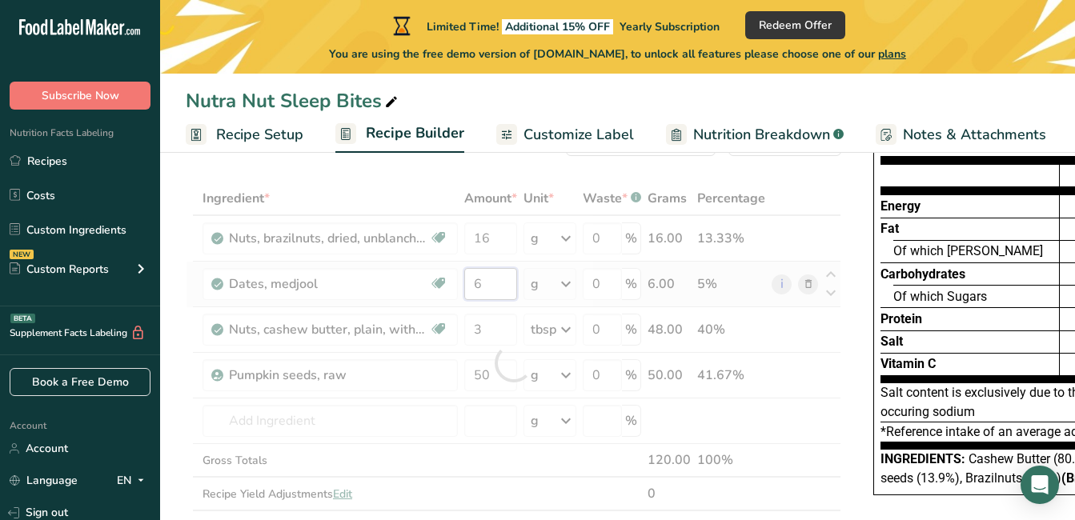
click at [490, 279] on div "Ingredient * Amount * Unit * Waste * .a-a{fill:#347362;}.b-a{fill:#fff;} Grams …" at bounding box center [514, 363] width 656 height 363
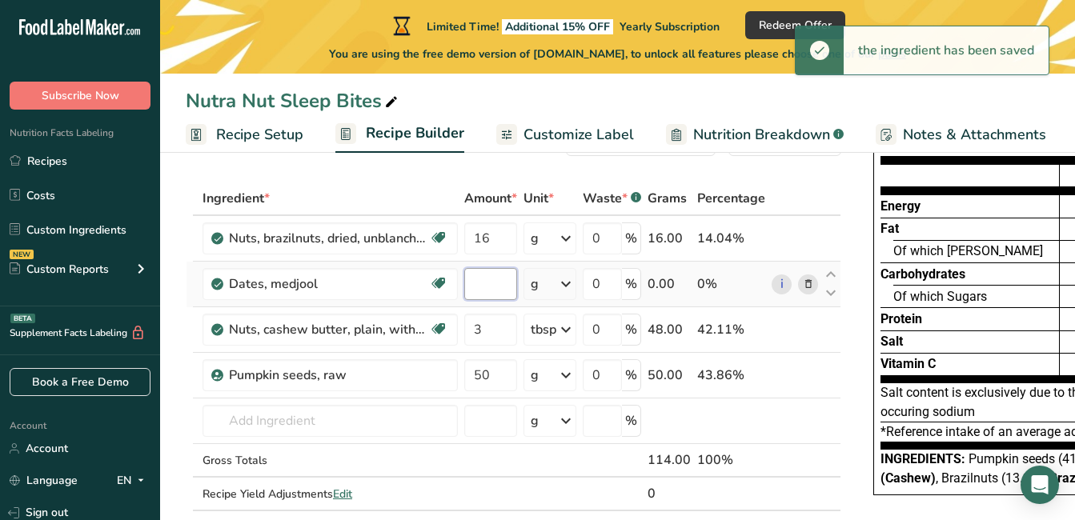
type input "6"
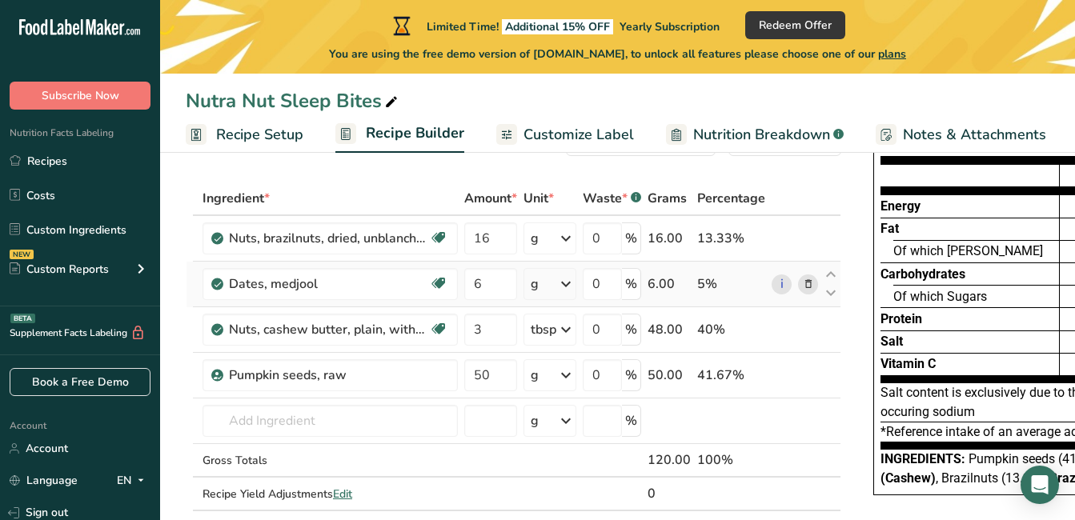
click at [551, 280] on div "Ingredient * Amount * Unit * Waste * .a-a{fill:#347362;}.b-a{fill:#fff;} Grams …" at bounding box center [514, 363] width 656 height 363
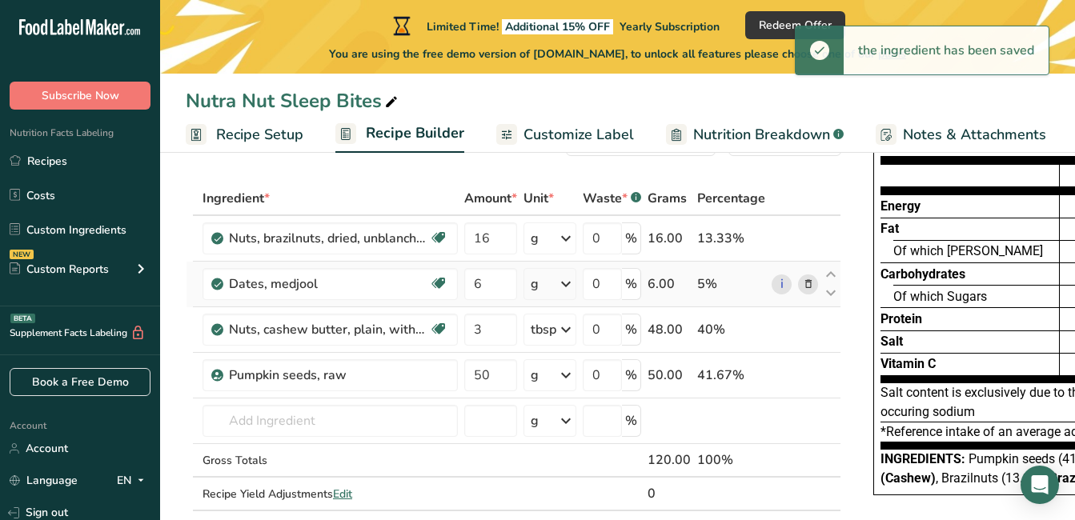
click at [551, 280] on div "g" at bounding box center [549, 284] width 53 height 32
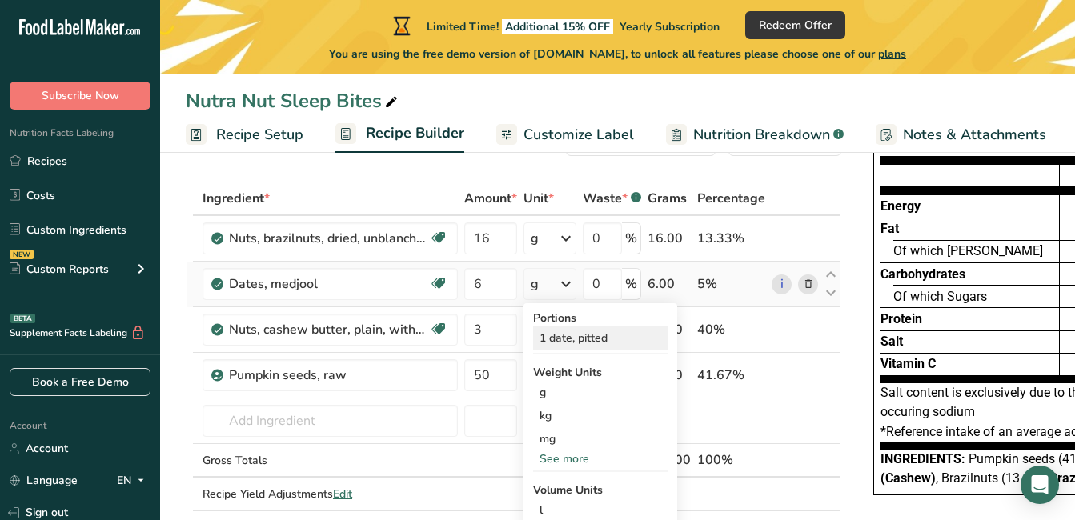
click at [593, 335] on div "1 date, pitted" at bounding box center [600, 338] width 134 height 23
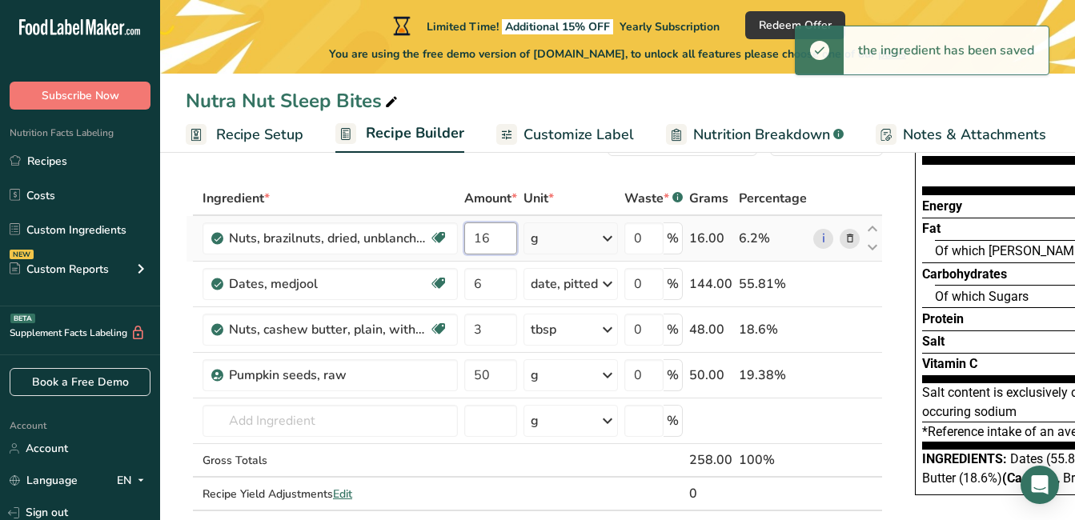
click at [499, 228] on input "16" at bounding box center [490, 239] width 53 height 32
type input "1"
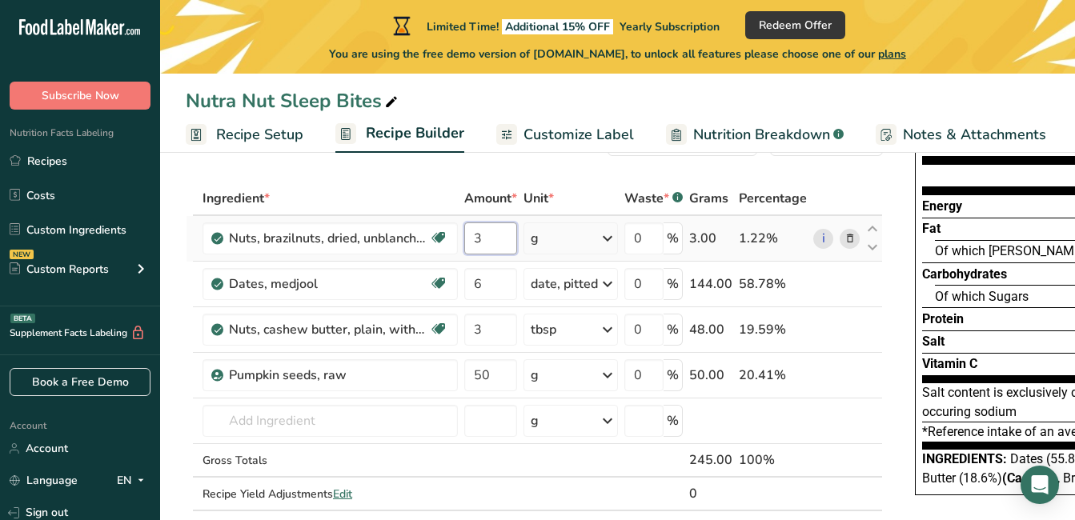
type input "3"
click at [565, 239] on div "Ingredient * Amount * Unit * Waste * .a-a{fill:#347362;}.b-a{fill:#fff;} Grams …" at bounding box center [534, 363] width 697 height 363
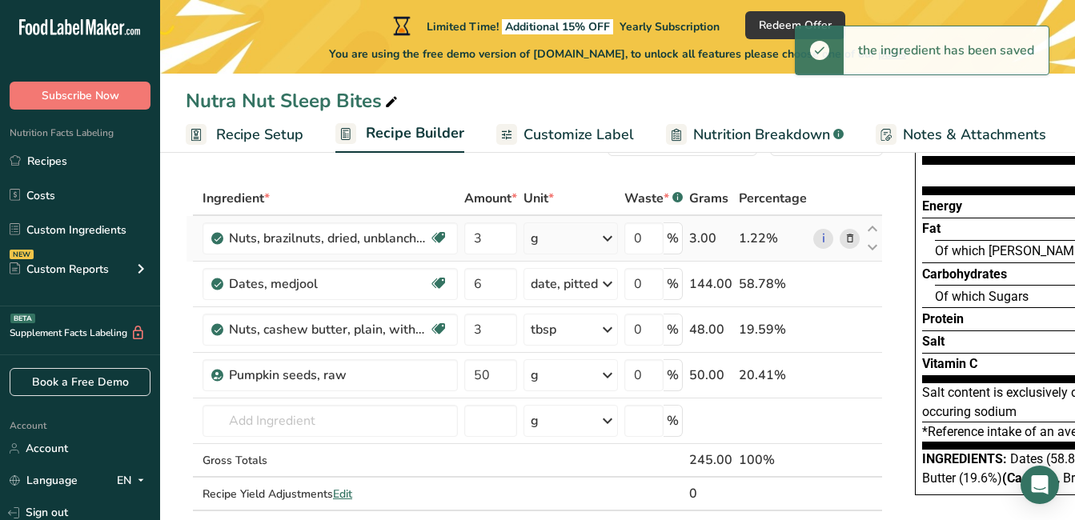
click at [565, 239] on div "g" at bounding box center [570, 239] width 94 height 32
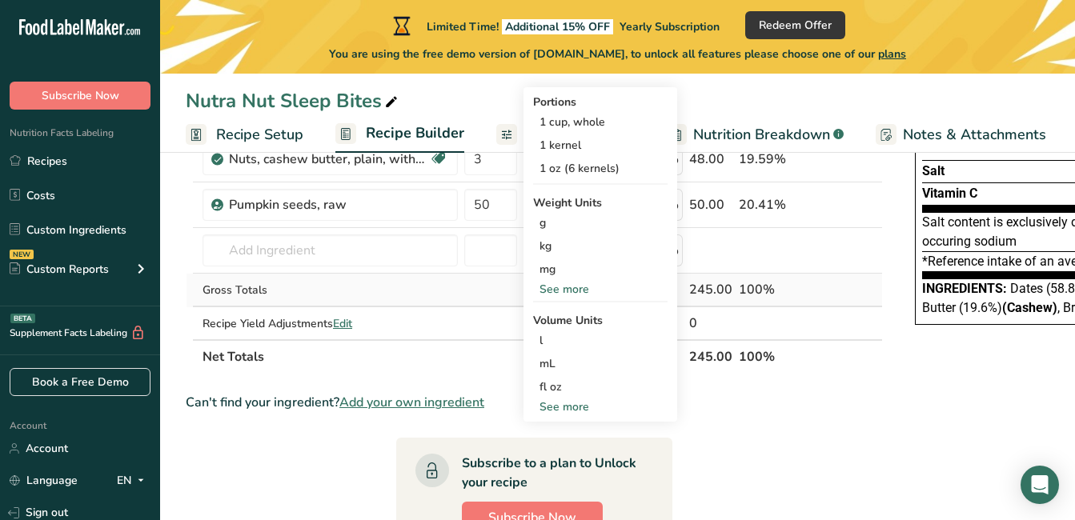
scroll to position [233, 0]
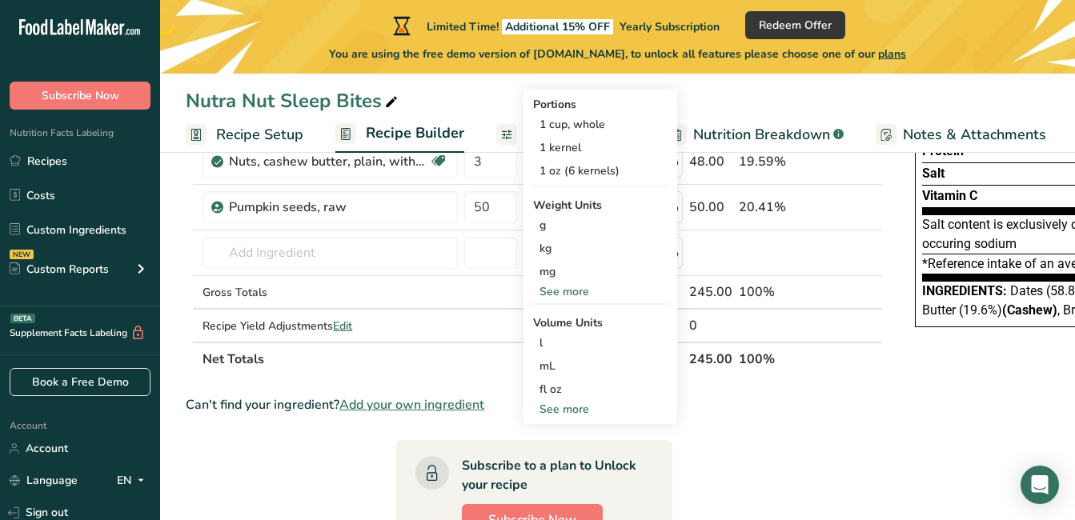
click at [550, 403] on div "See more" at bounding box center [600, 409] width 134 height 17
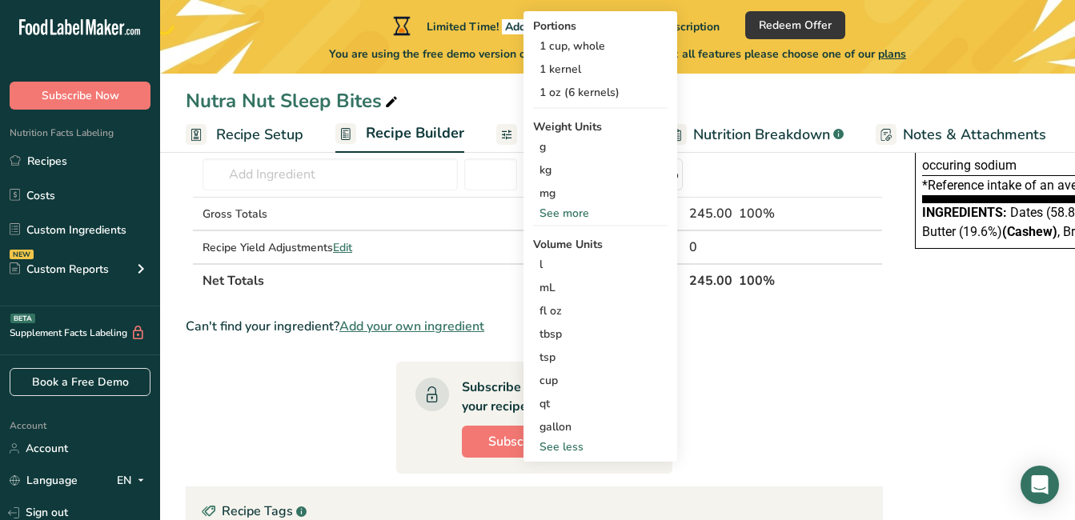
scroll to position [310, 0]
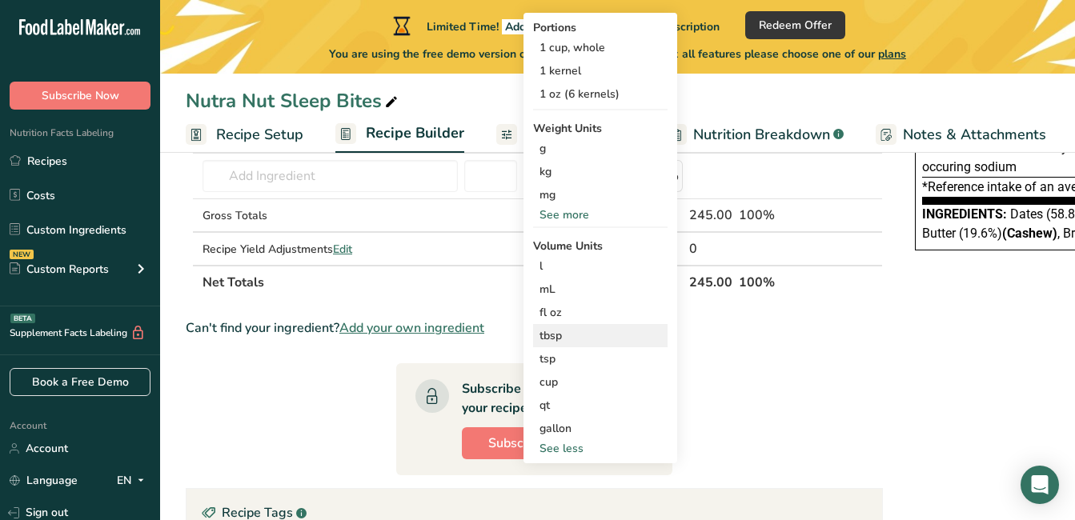
click at [608, 331] on div "tbsp" at bounding box center [600, 335] width 122 height 17
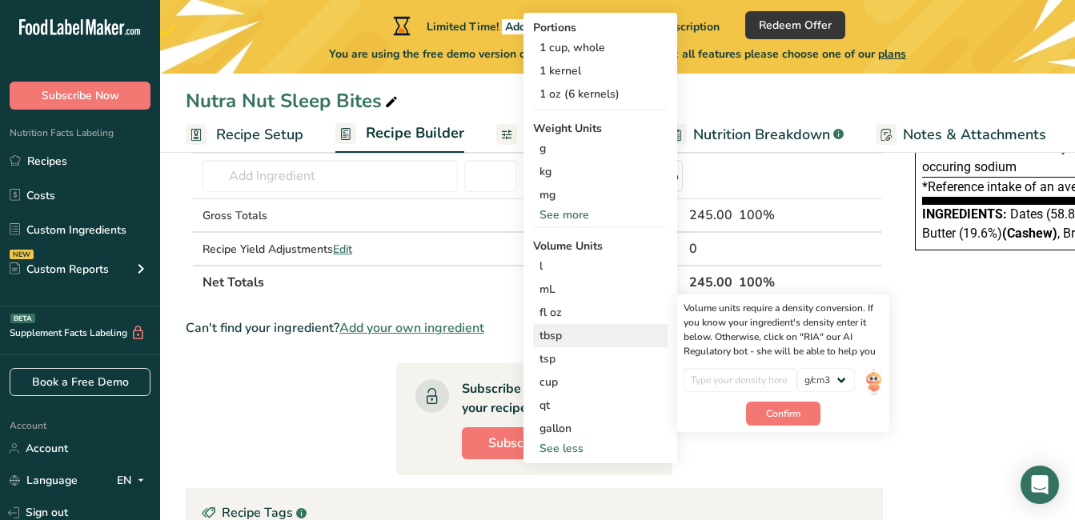
click at [608, 331] on div "tbsp" at bounding box center [600, 335] width 122 height 17
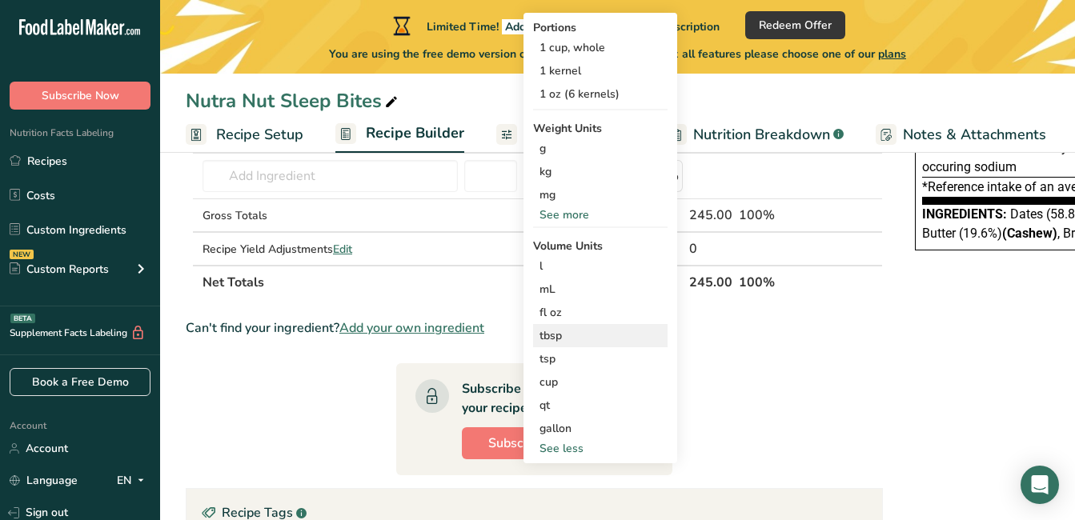
click at [608, 331] on div "tbsp" at bounding box center [600, 335] width 122 height 17
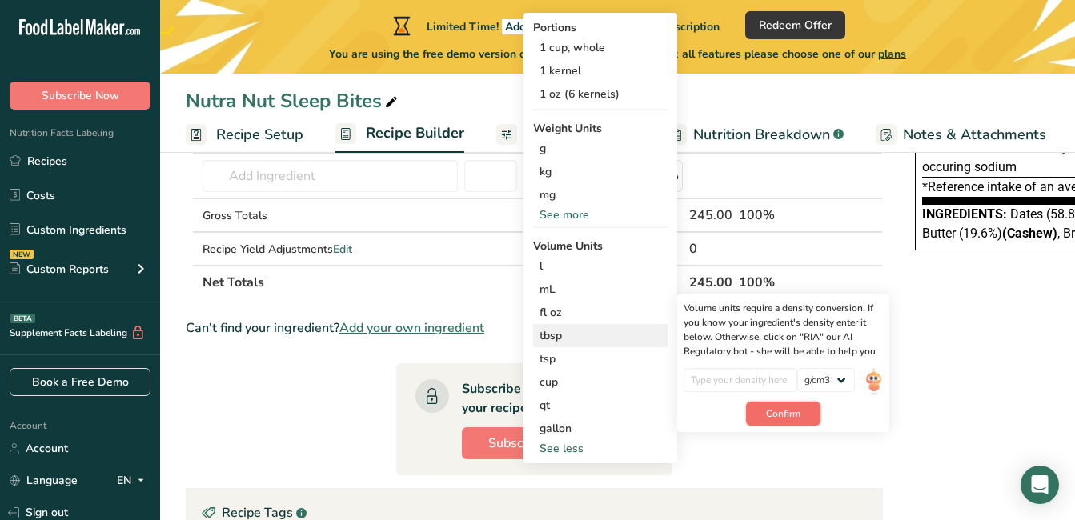
click at [810, 419] on button "Confirm" at bounding box center [783, 414] width 74 height 24
click at [755, 381] on input "number" at bounding box center [741, 380] width 114 height 24
click at [781, 426] on span "Confirm" at bounding box center [783, 422] width 34 height 14
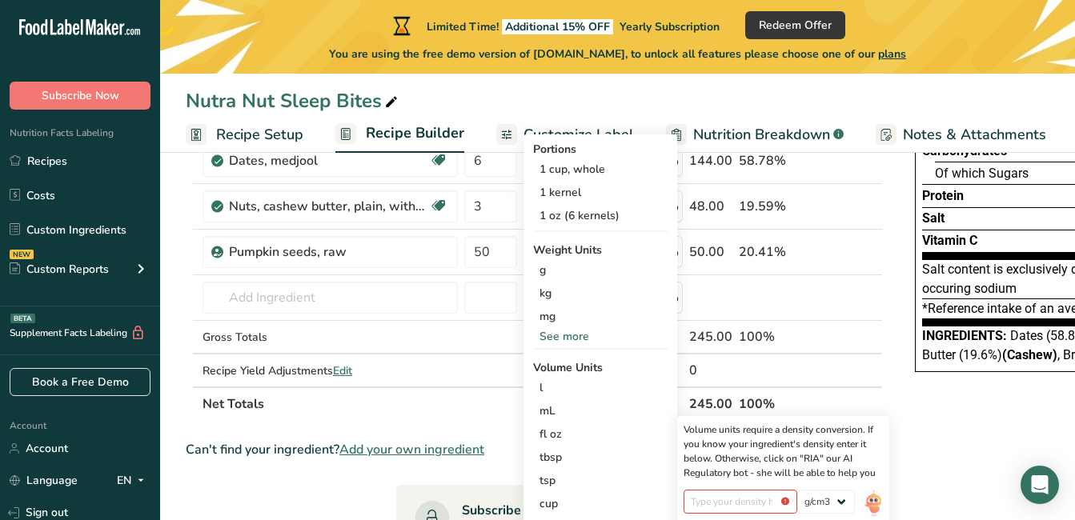
scroll to position [186, 0]
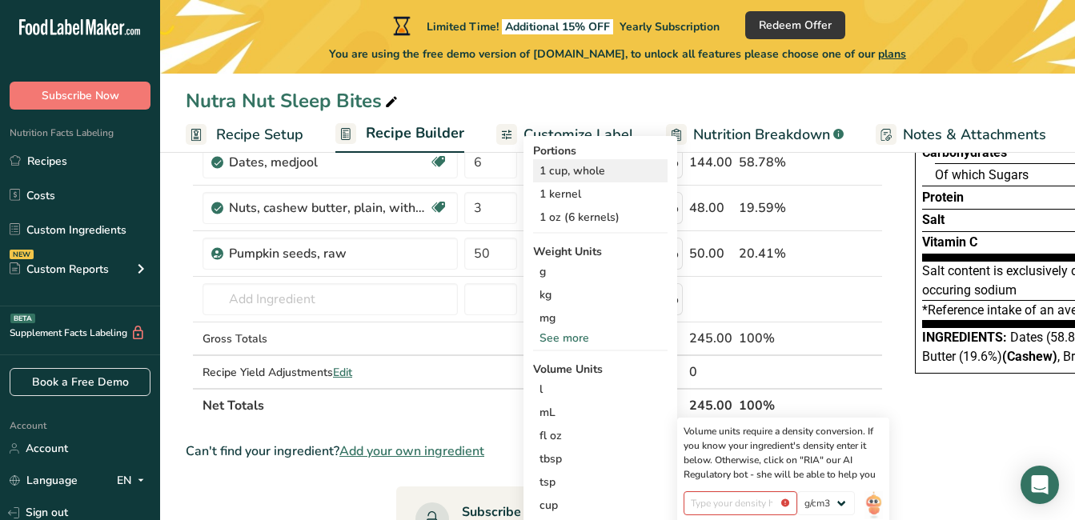
click at [623, 175] on div "1 cup, whole" at bounding box center [600, 170] width 134 height 23
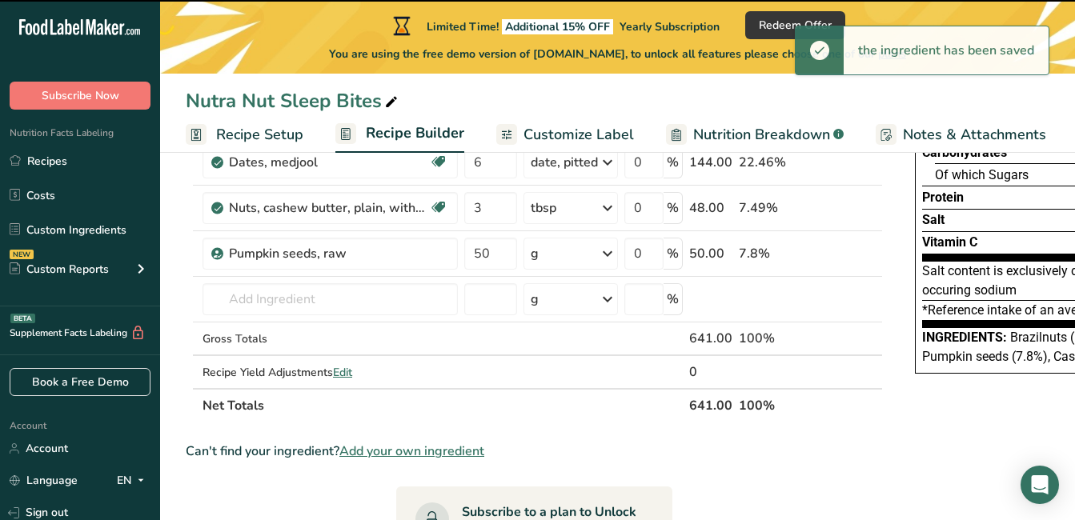
scroll to position [23, 0]
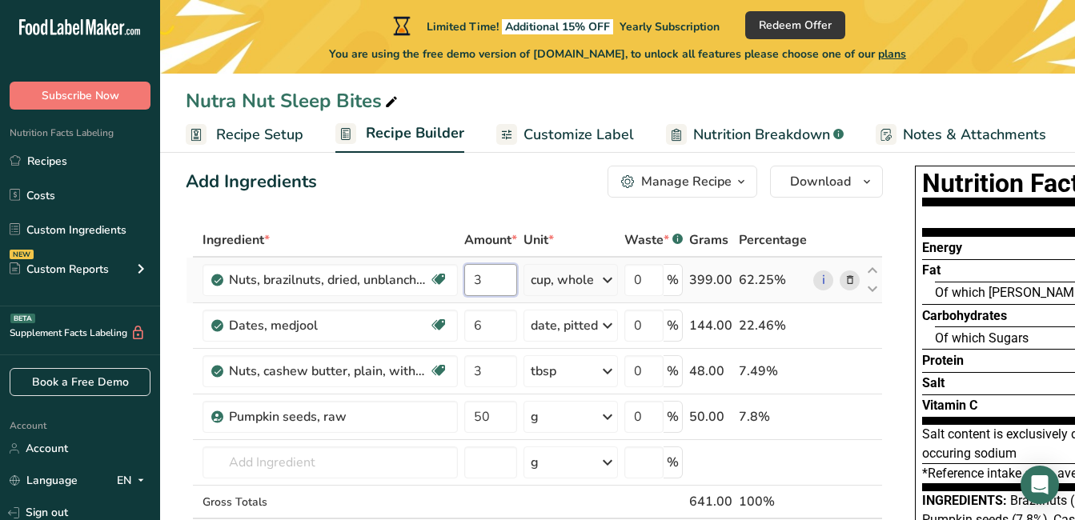
click at [482, 284] on input "3" at bounding box center [490, 280] width 53 height 32
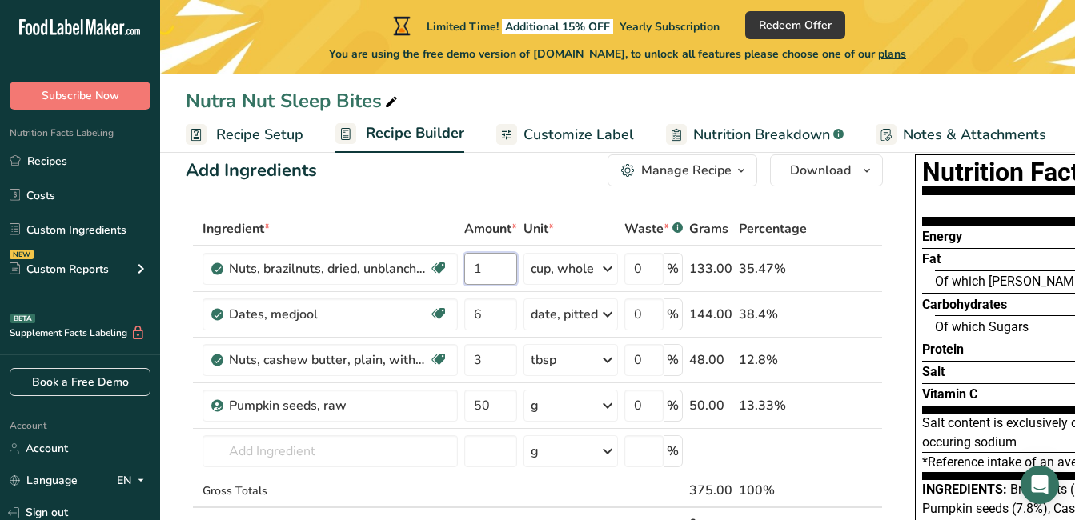
scroll to position [0, 0]
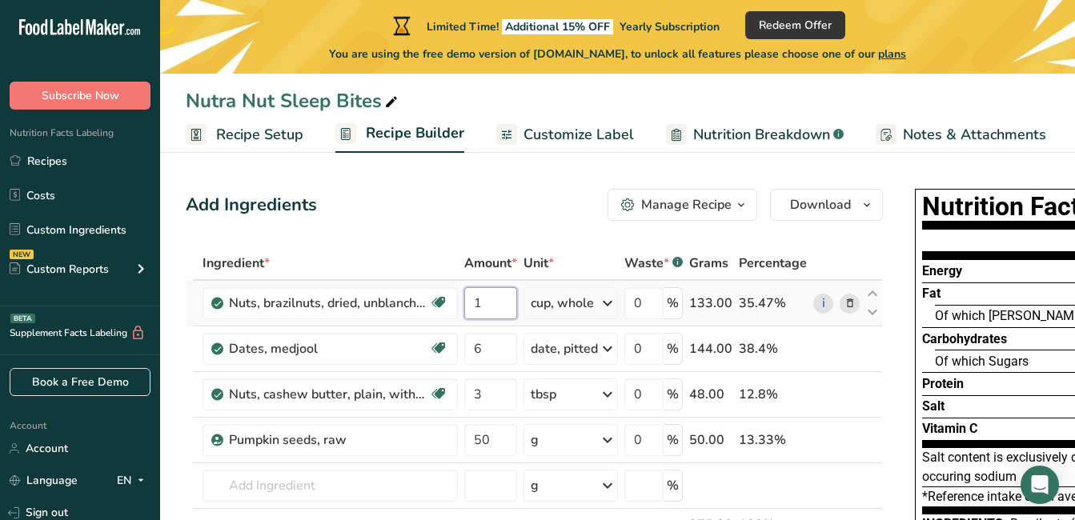
type input "1"
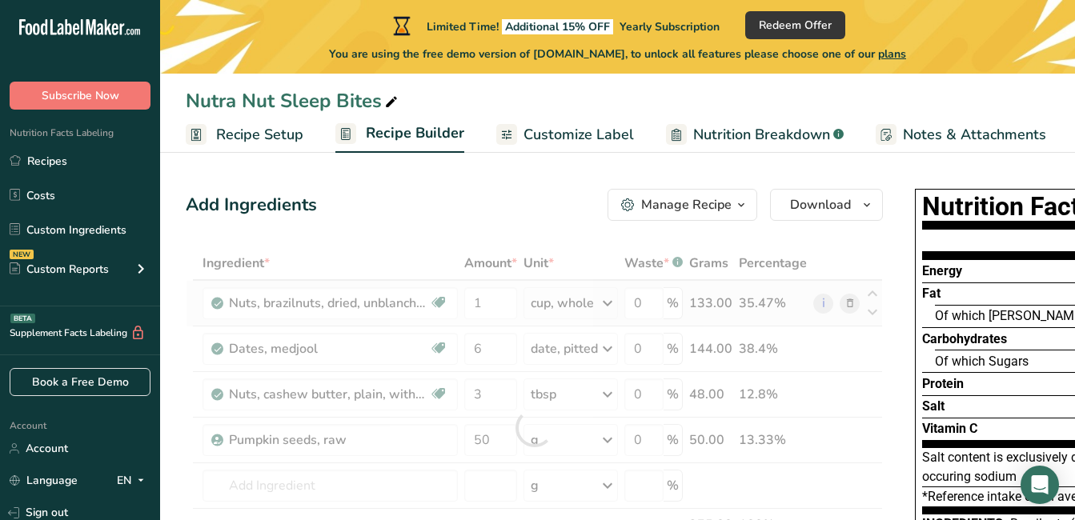
click at [551, 299] on div "Ingredient * Amount * Unit * Waste * .a-a{fill:#347362;}.b-a{fill:#fff;} Grams …" at bounding box center [534, 428] width 697 height 363
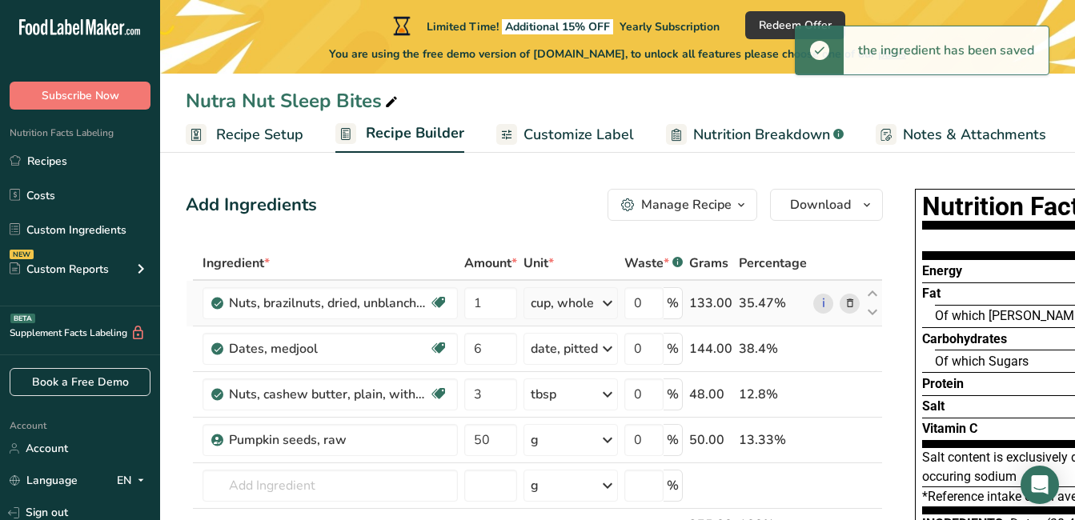
click at [551, 299] on div "cup, whole" at bounding box center [562, 303] width 63 height 19
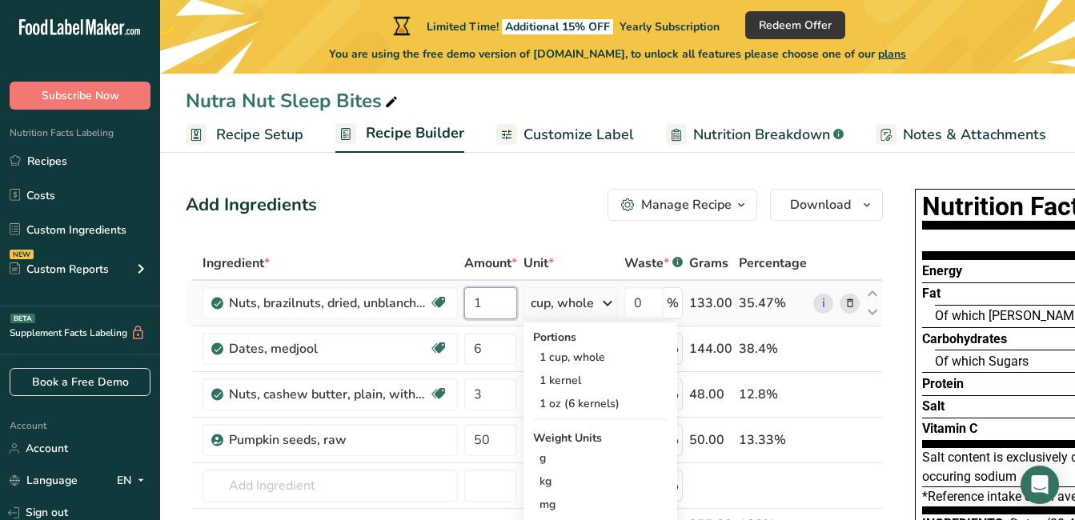
click at [504, 303] on input "1" at bounding box center [490, 303] width 53 height 32
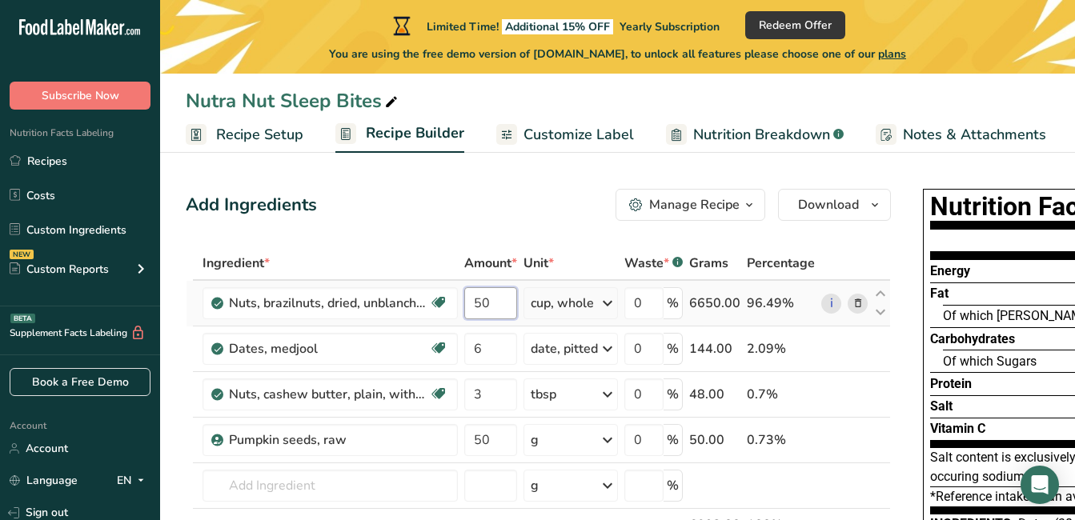
type input "50"
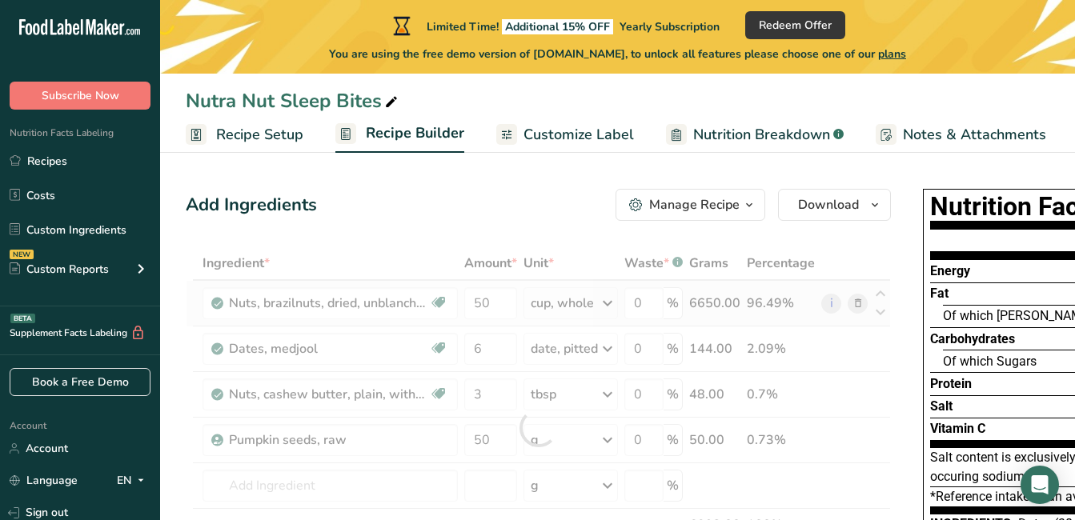
click at [563, 306] on div "Ingredient * Amount * Unit * Waste * .a-a{fill:#347362;}.b-a{fill:#fff;} Grams …" at bounding box center [538, 428] width 705 height 363
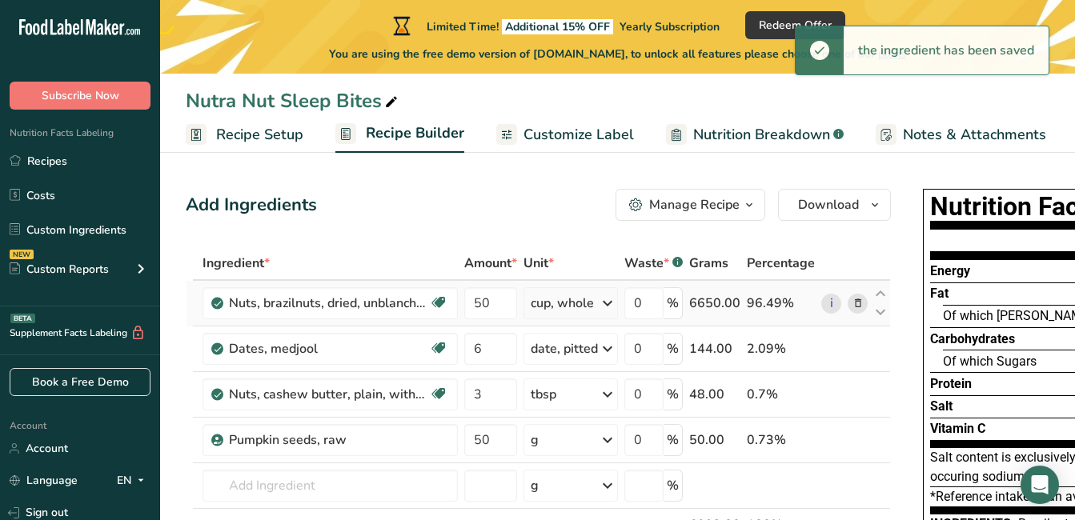
click at [563, 306] on div "cup, whole" at bounding box center [562, 303] width 63 height 19
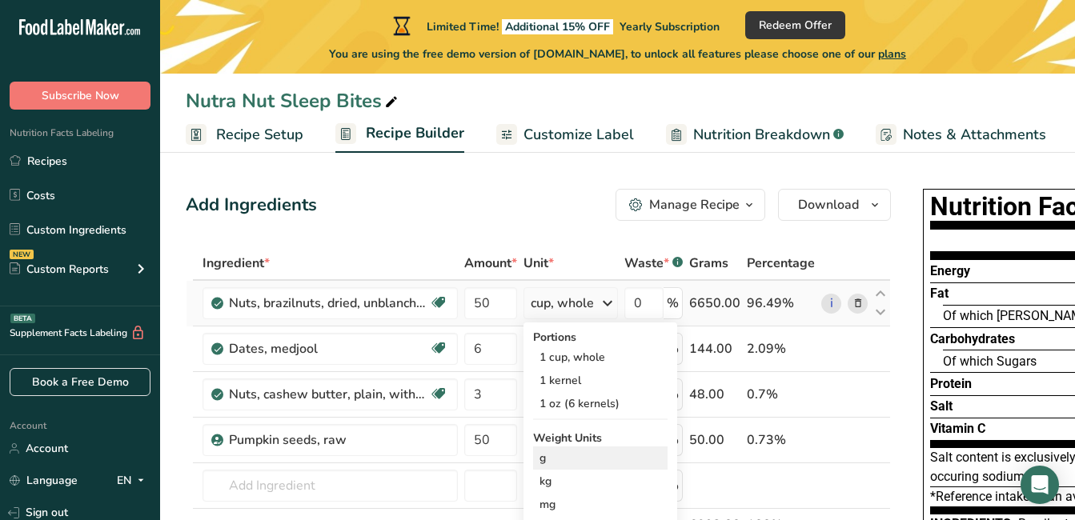
click at [553, 455] on div "g" at bounding box center [600, 458] width 134 height 23
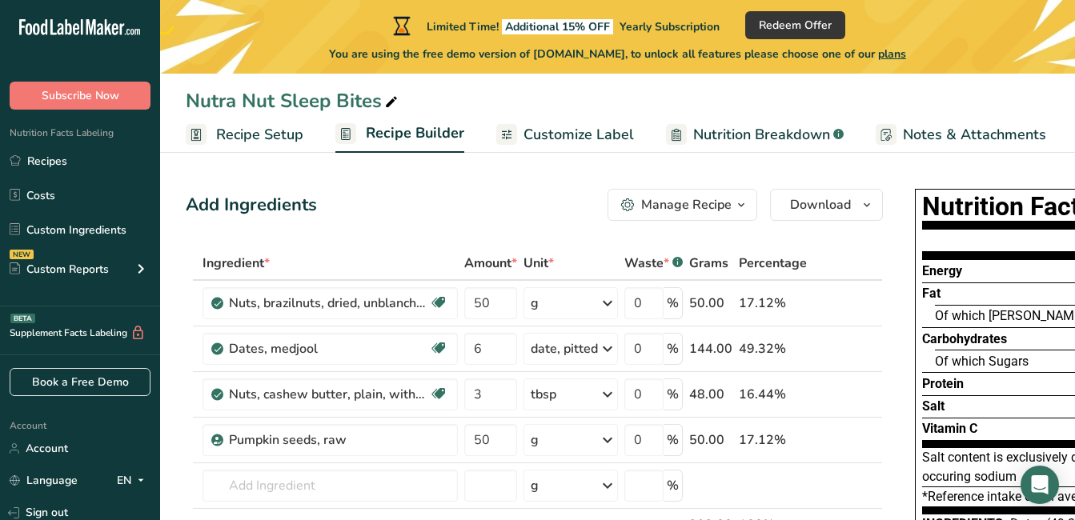
click at [559, 144] on span "Customize Label" at bounding box center [578, 135] width 110 height 22
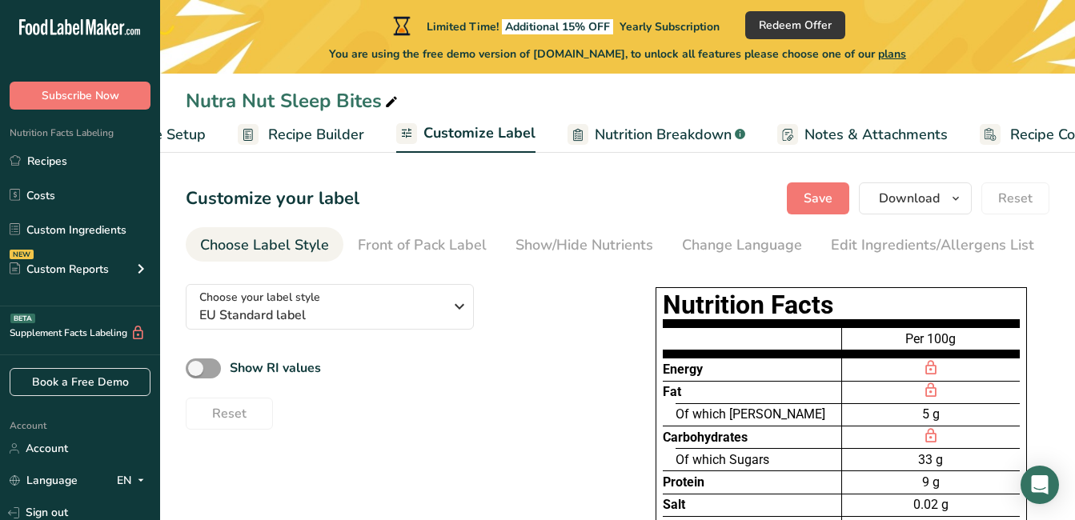
scroll to position [0, 156]
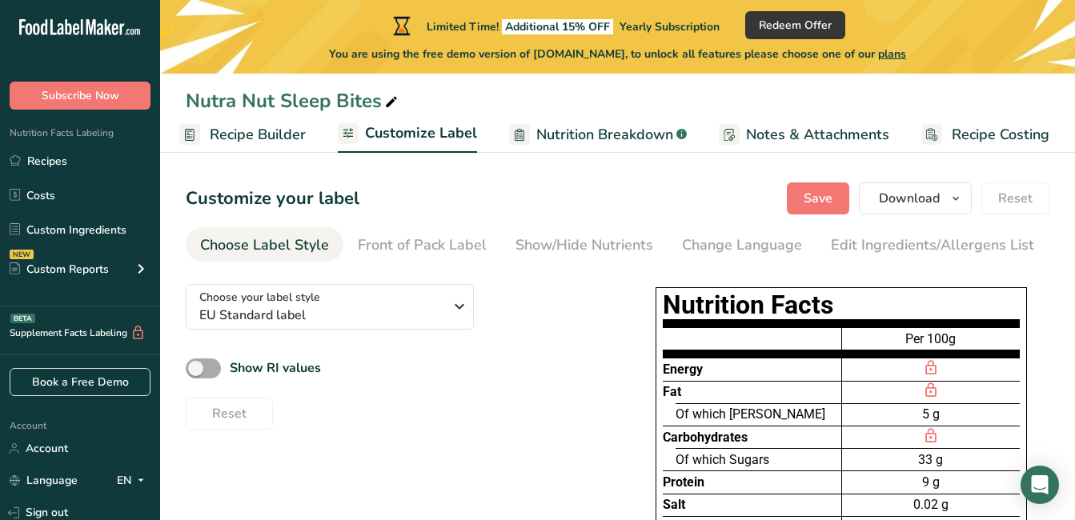
click at [209, 371] on span at bounding box center [203, 369] width 35 height 20
click at [196, 371] on input "Show RI values" at bounding box center [191, 368] width 10 height 10
checkbox input "true"
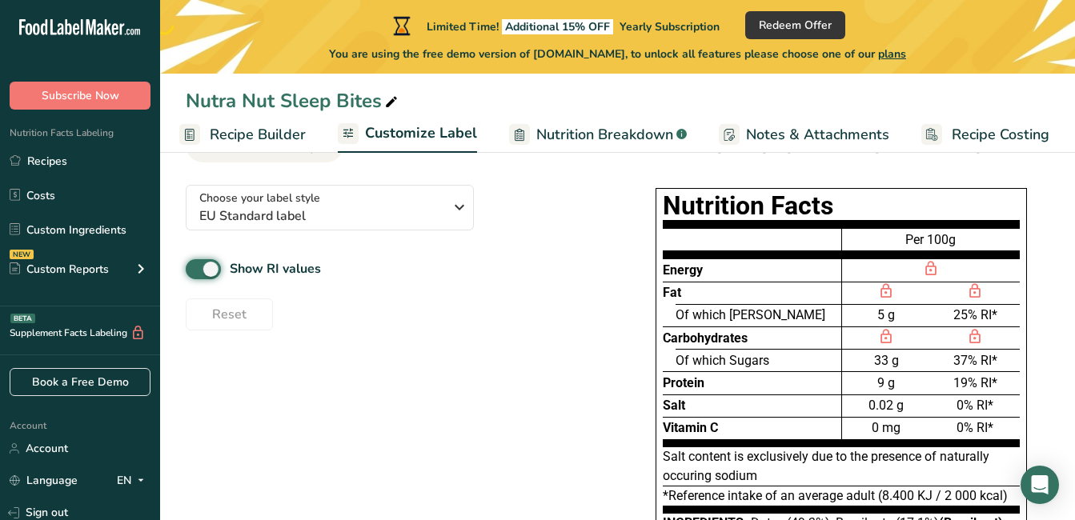
scroll to position [0, 0]
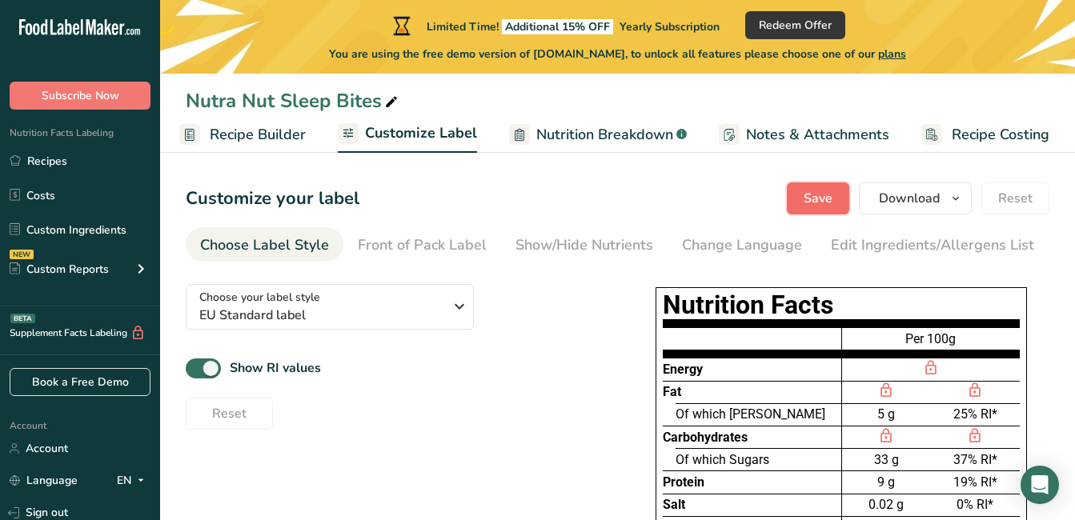
click at [836, 210] on button "Save" at bounding box center [818, 198] width 62 height 32
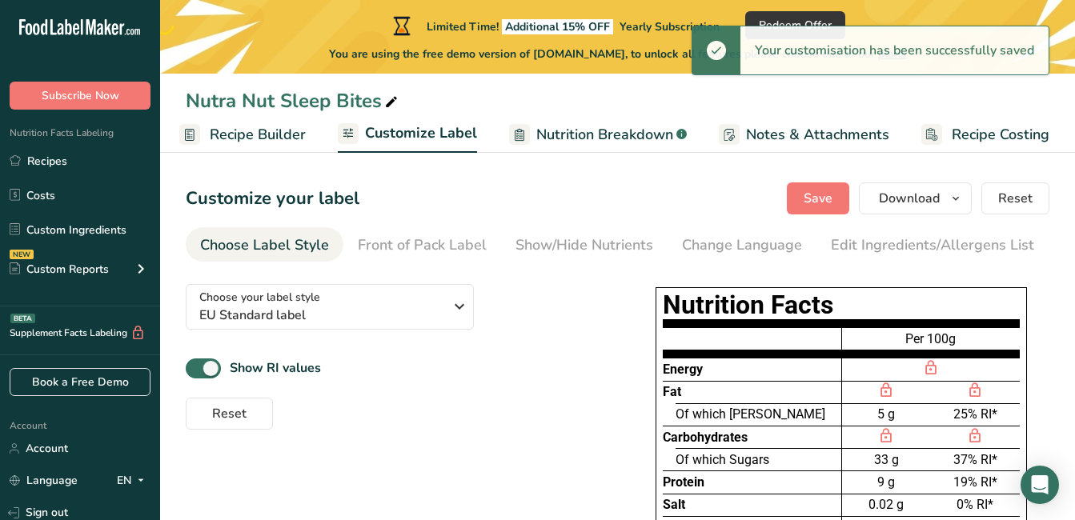
click at [608, 134] on span "Nutrition Breakdown" at bounding box center [604, 135] width 137 height 22
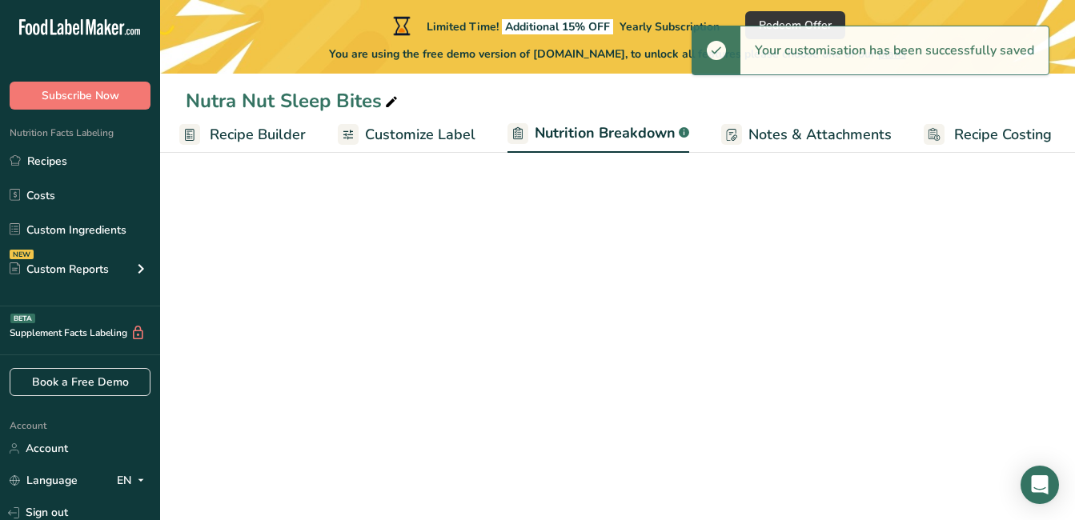
scroll to position [0, 158]
select select "Calories"
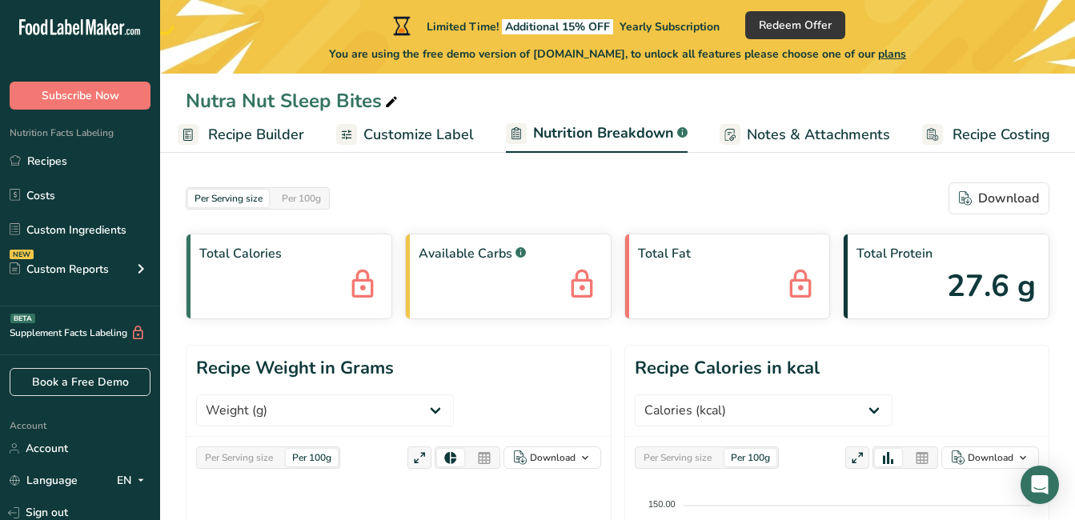
click at [437, 134] on span "Customize Label" at bounding box center [418, 135] width 110 height 22
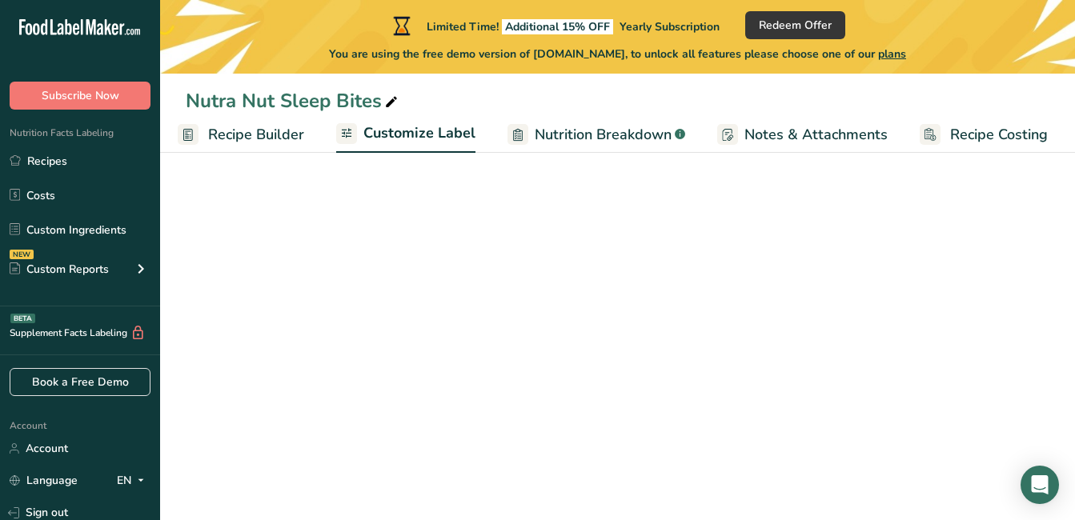
scroll to position [0, 156]
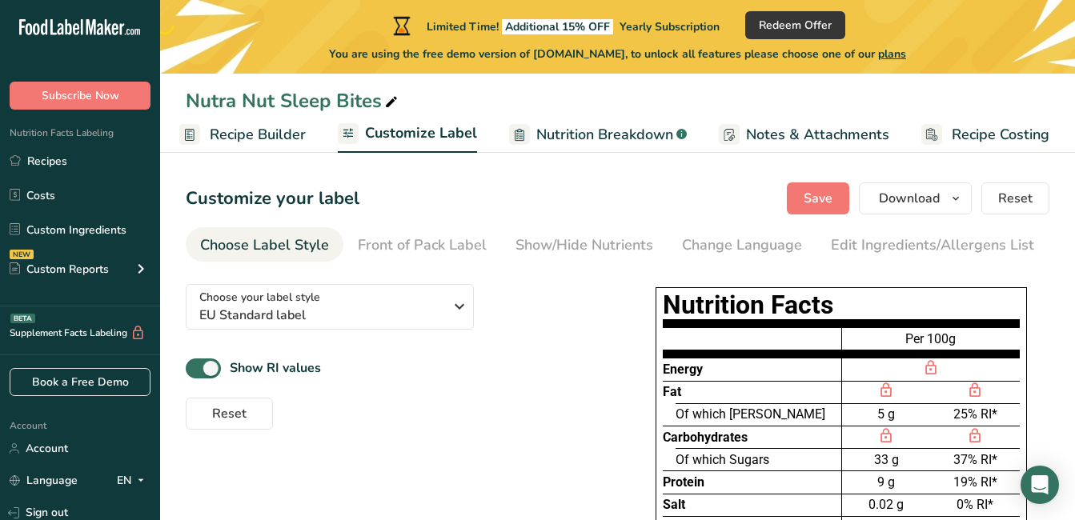
click at [817, 146] on link "Notes & Attachments" at bounding box center [804, 135] width 170 height 36
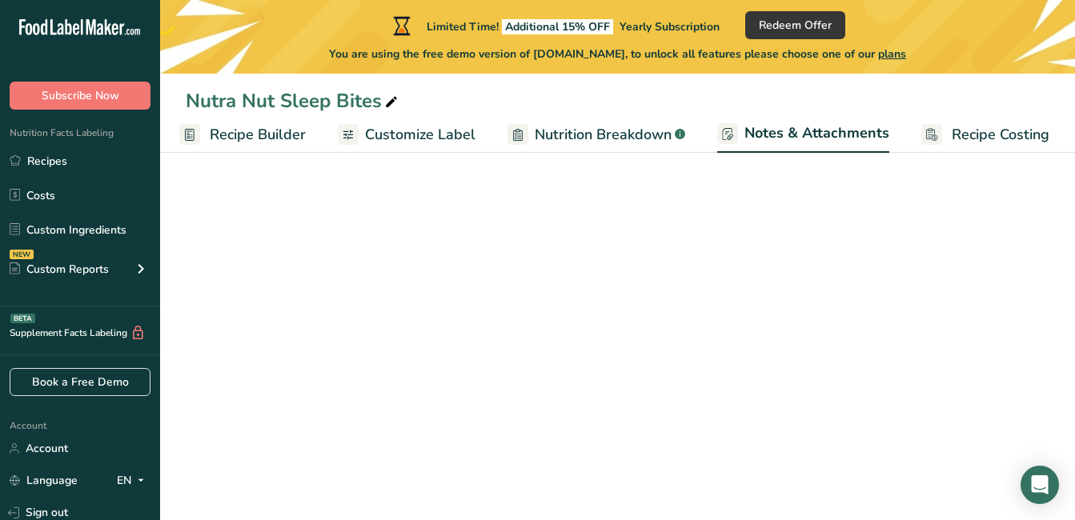
scroll to position [0, 157]
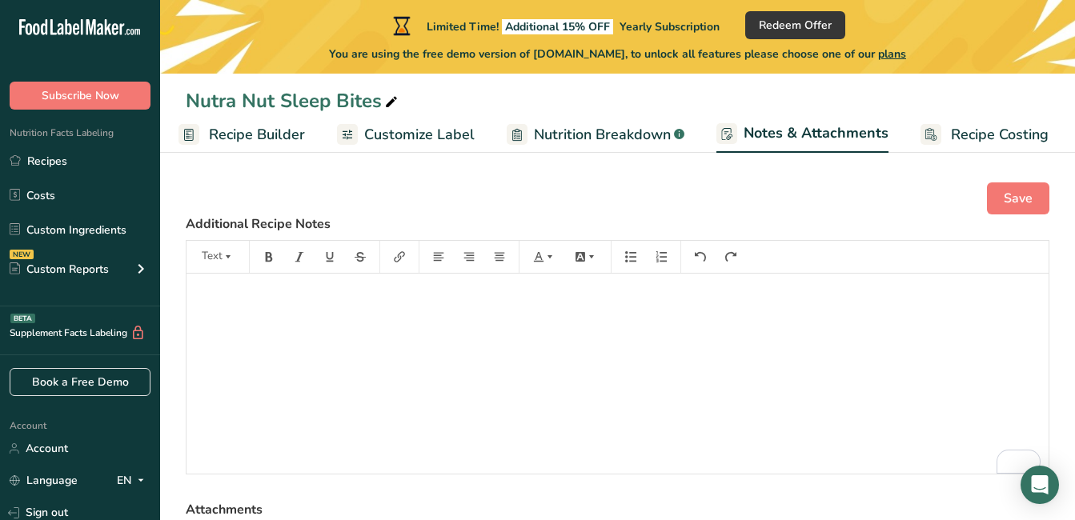
click at [453, 132] on span "Customize Label" at bounding box center [419, 135] width 110 height 22
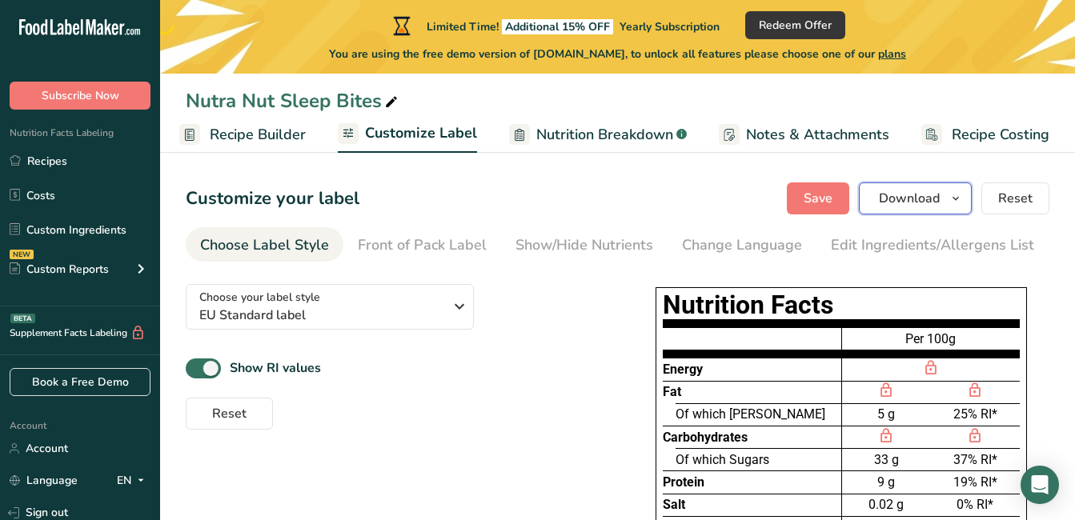
click at [906, 201] on span "Download" at bounding box center [909, 198] width 61 height 19
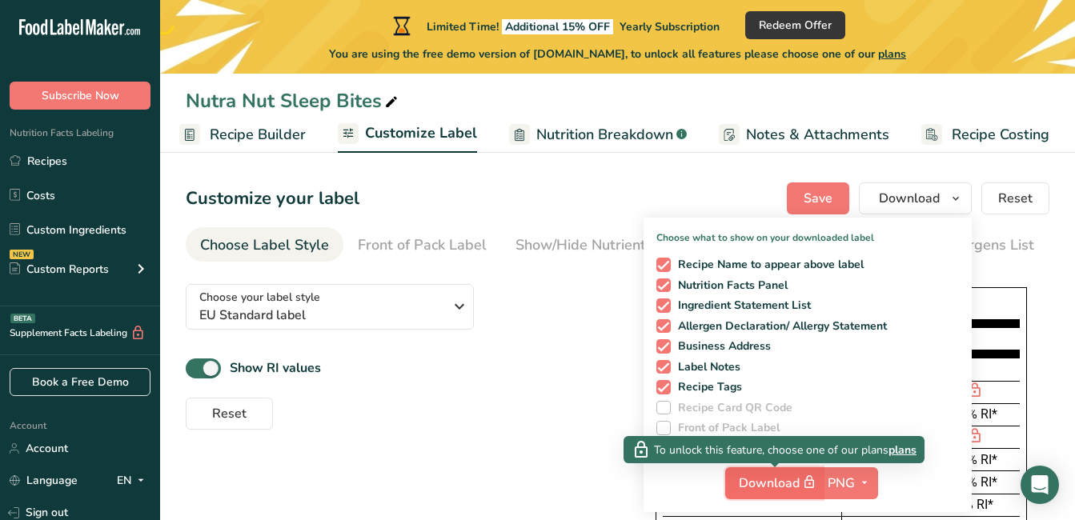
click at [761, 491] on span "Download" at bounding box center [779, 483] width 80 height 20
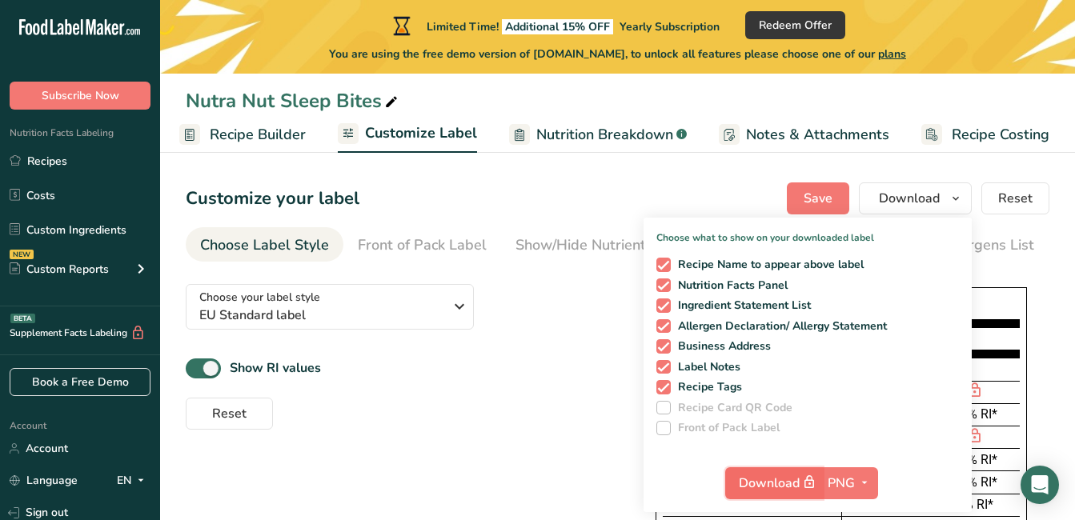
click at [761, 491] on span "Download" at bounding box center [779, 483] width 80 height 20
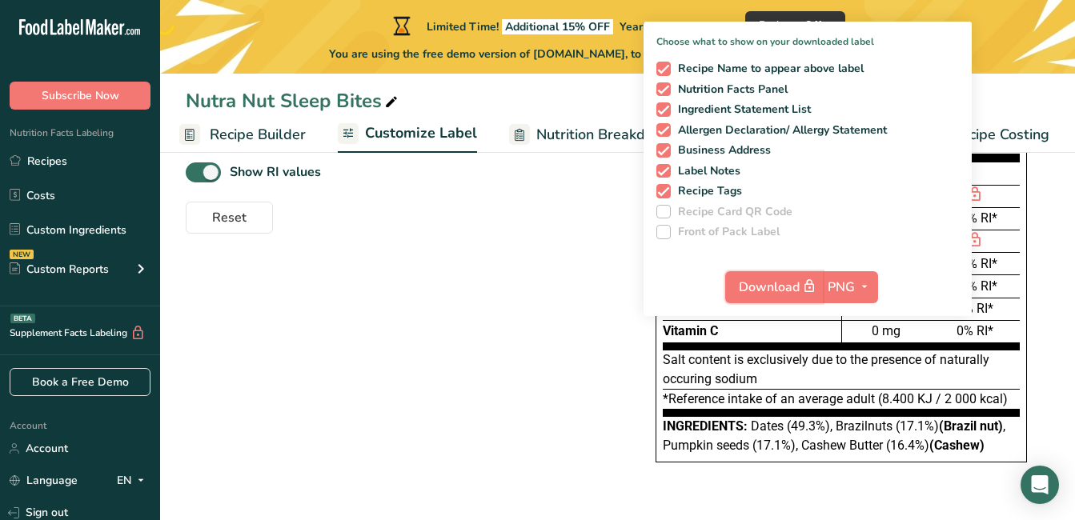
scroll to position [200, 0]
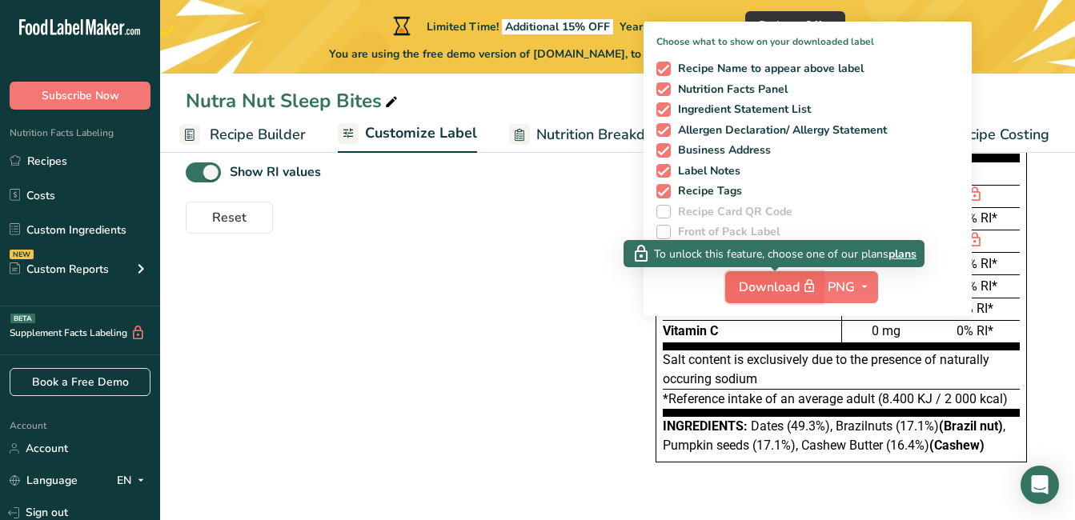
click at [789, 277] on span "Download" at bounding box center [779, 287] width 80 height 20
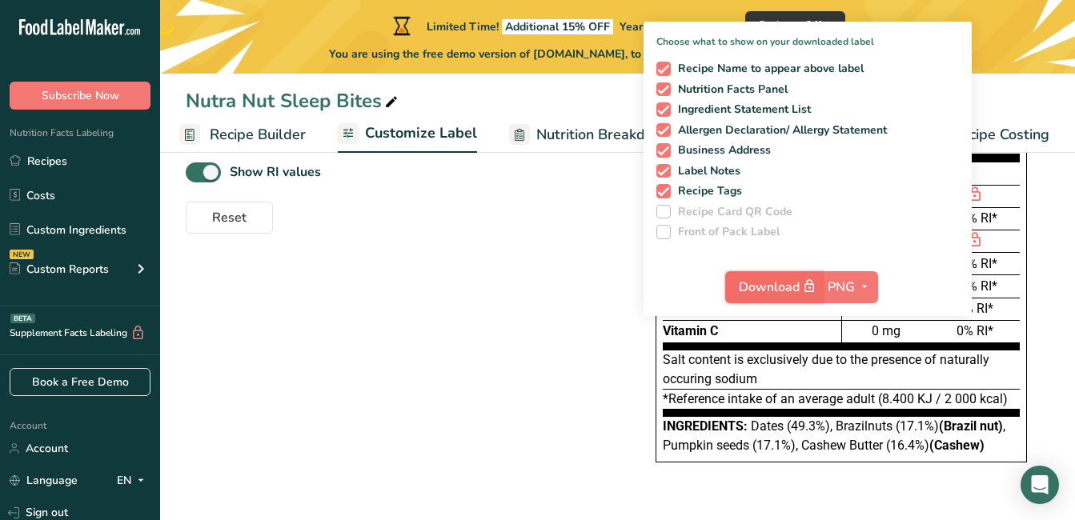
click at [808, 279] on icon "button" at bounding box center [809, 286] width 14 height 22
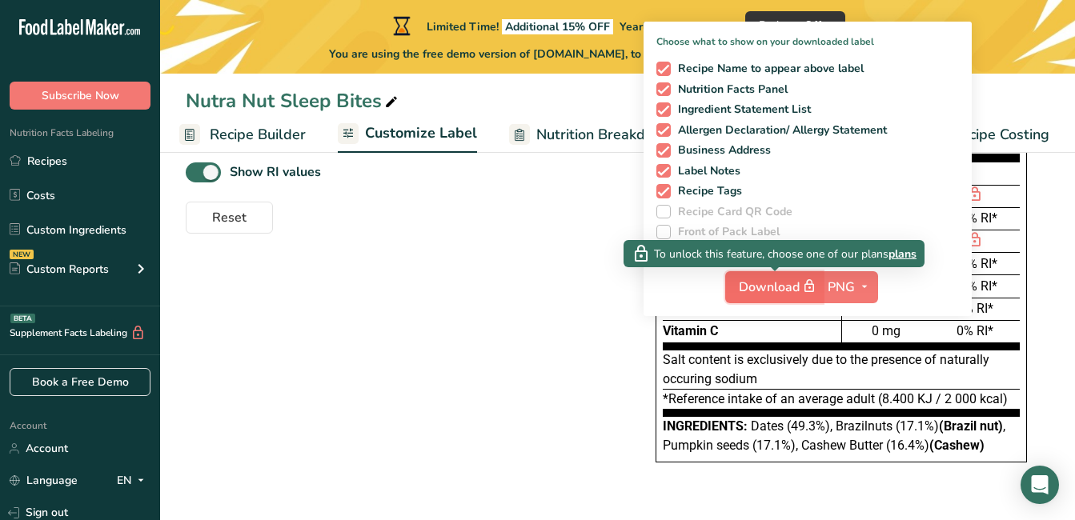
click at [808, 279] on icon "button" at bounding box center [809, 286] width 14 height 22
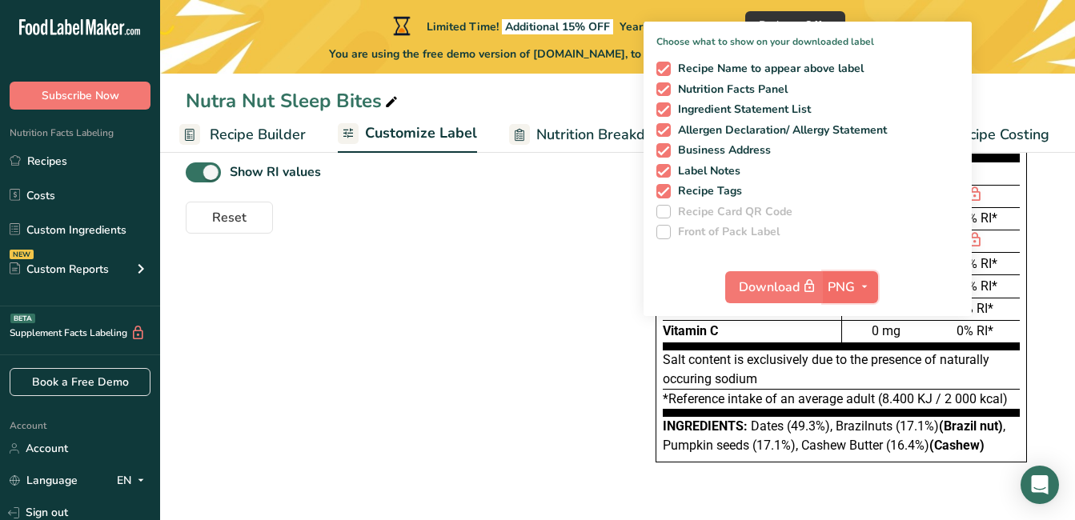
click at [842, 285] on span "PNG" at bounding box center [841, 287] width 27 height 19
click at [860, 388] on link "PDF" at bounding box center [852, 399] width 51 height 26
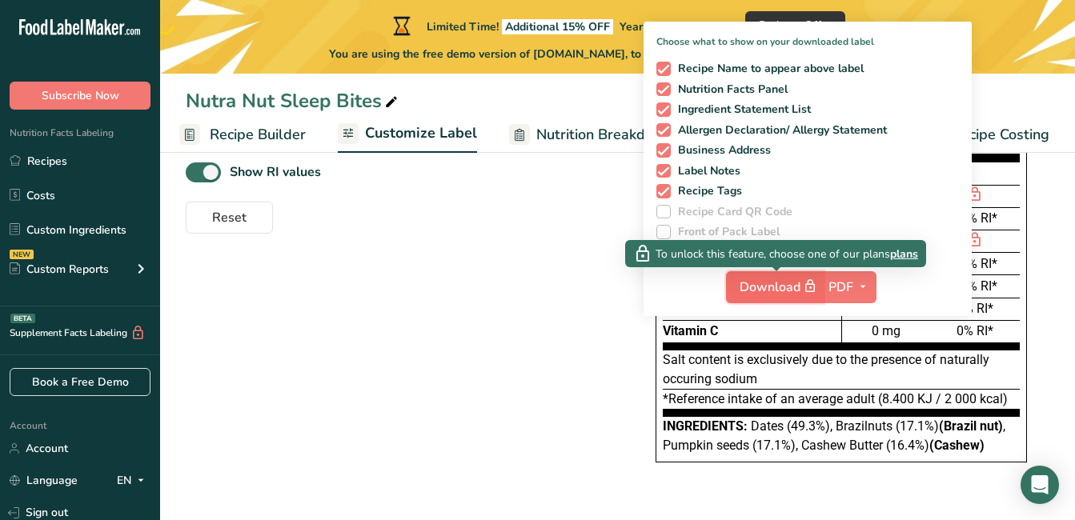
click at [792, 271] on button "Download" at bounding box center [775, 287] width 98 height 32
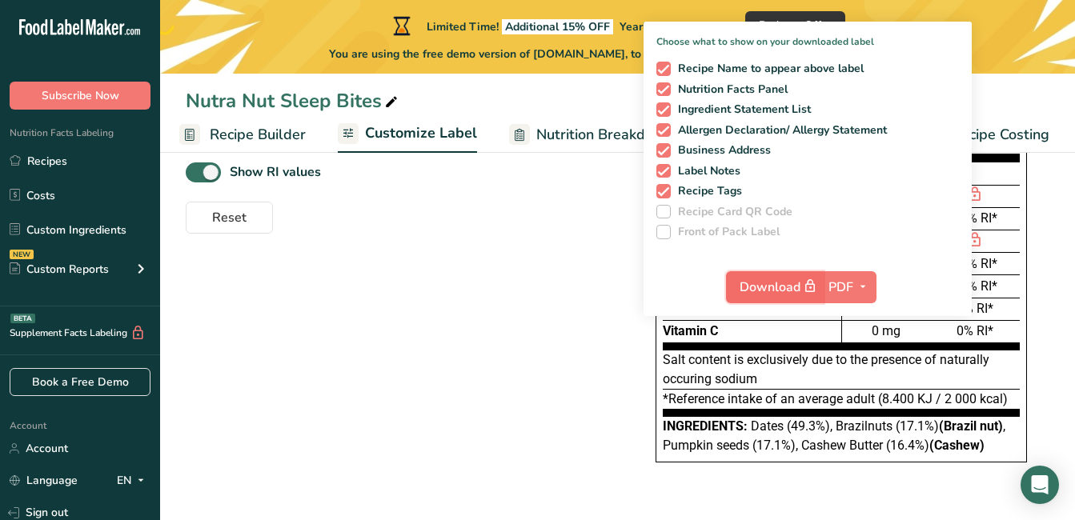
click at [792, 271] on button "Download" at bounding box center [775, 287] width 98 height 32
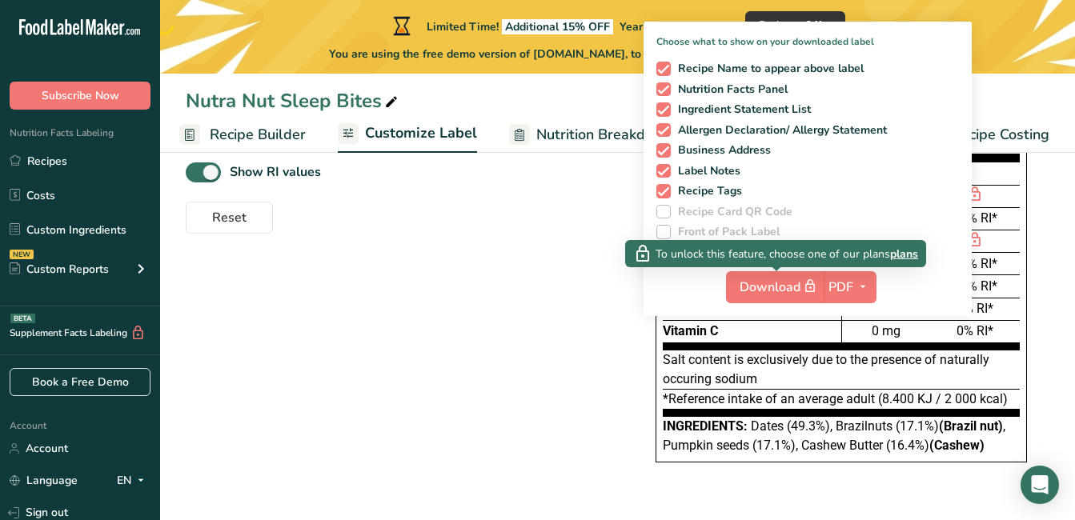
click at [894, 254] on span "plans" at bounding box center [904, 254] width 28 height 17
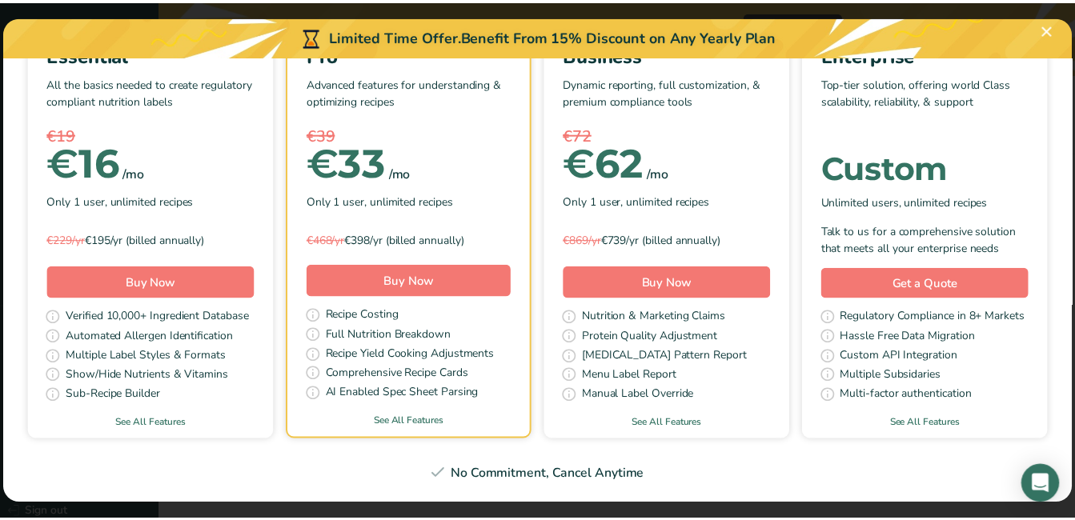
scroll to position [0, 0]
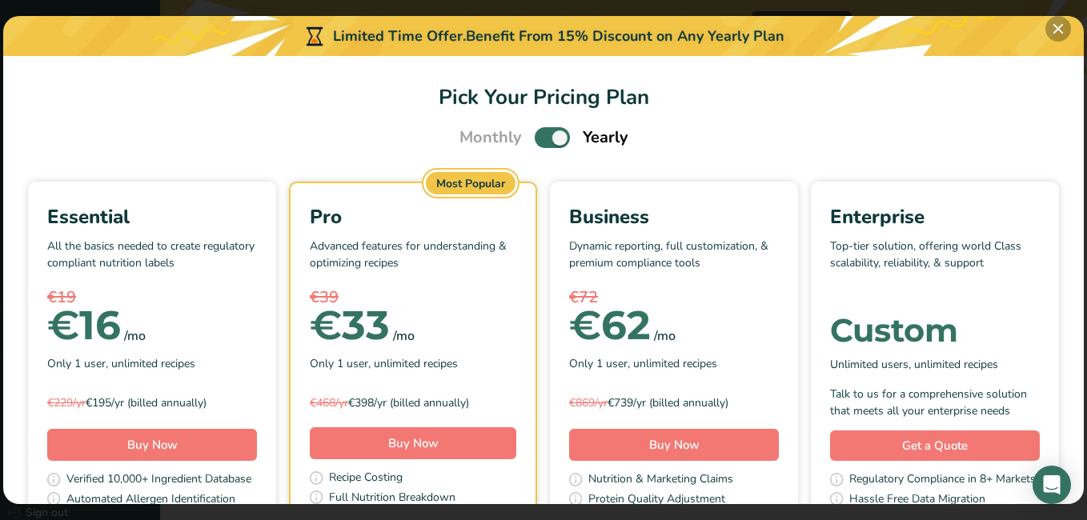
click at [1061, 26] on button "Pick Your Pricing Plan Modal" at bounding box center [1058, 29] width 26 height 26
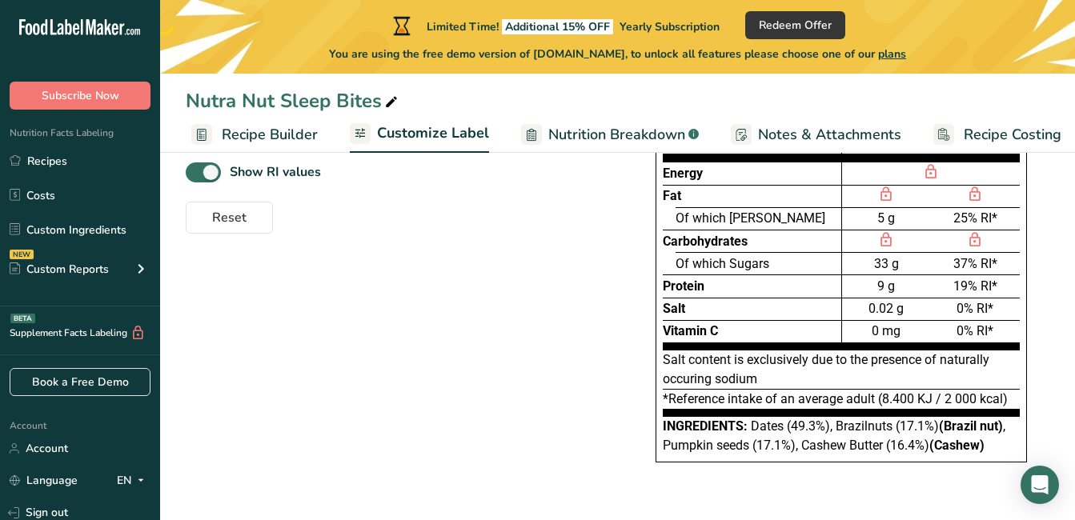
click at [250, 139] on span "Recipe Builder" at bounding box center [270, 135] width 96 height 22
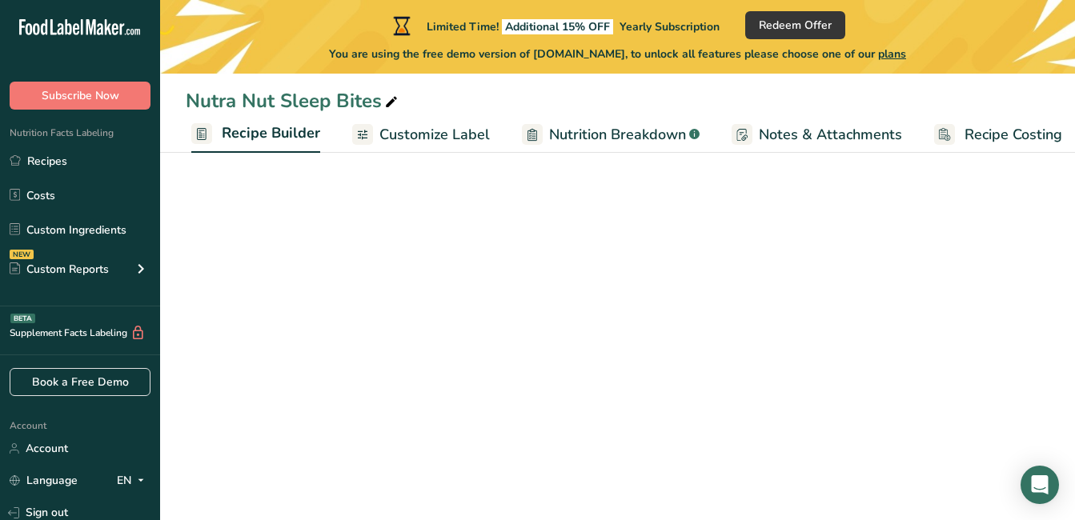
scroll to position [0, 154]
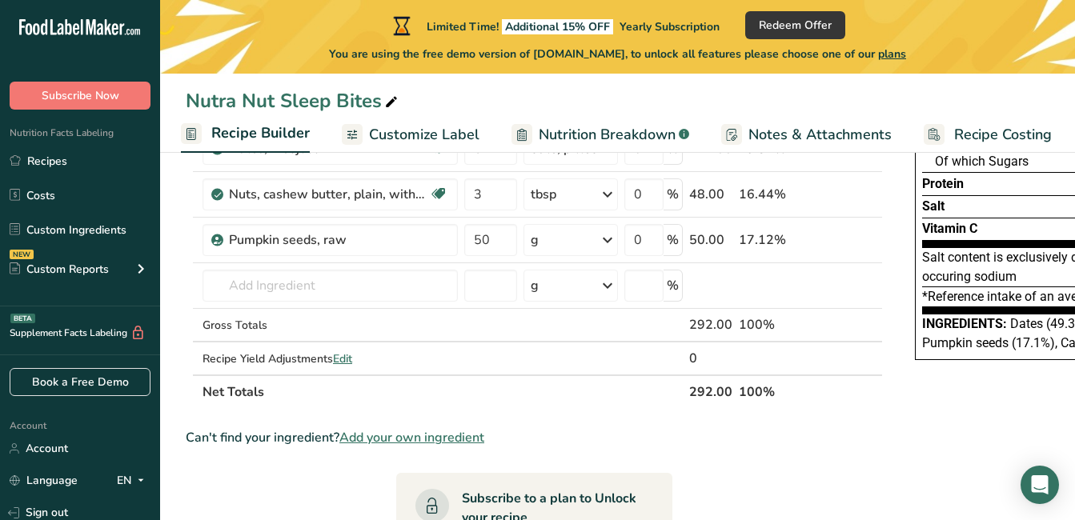
click at [433, 128] on span "Customize Label" at bounding box center [424, 135] width 110 height 22
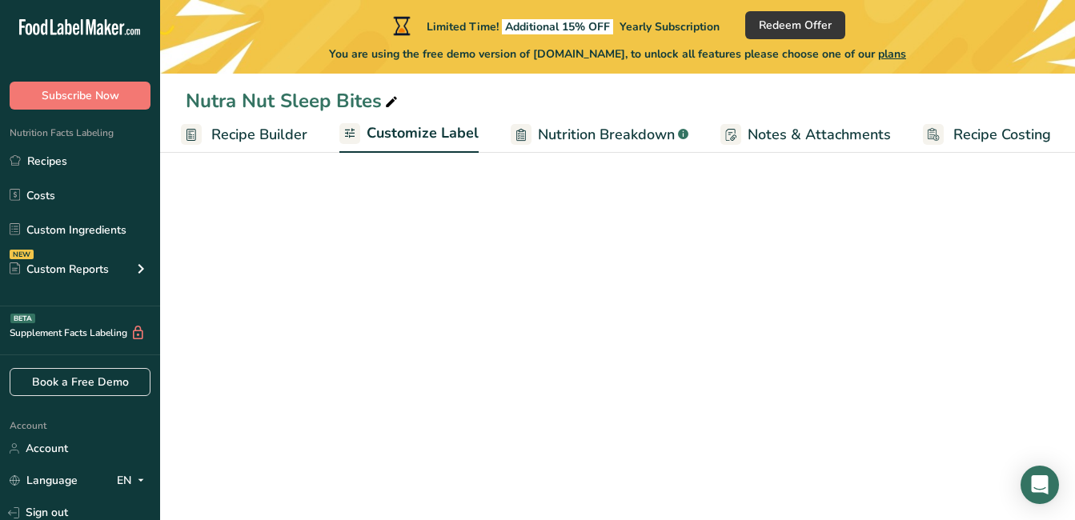
scroll to position [0, 156]
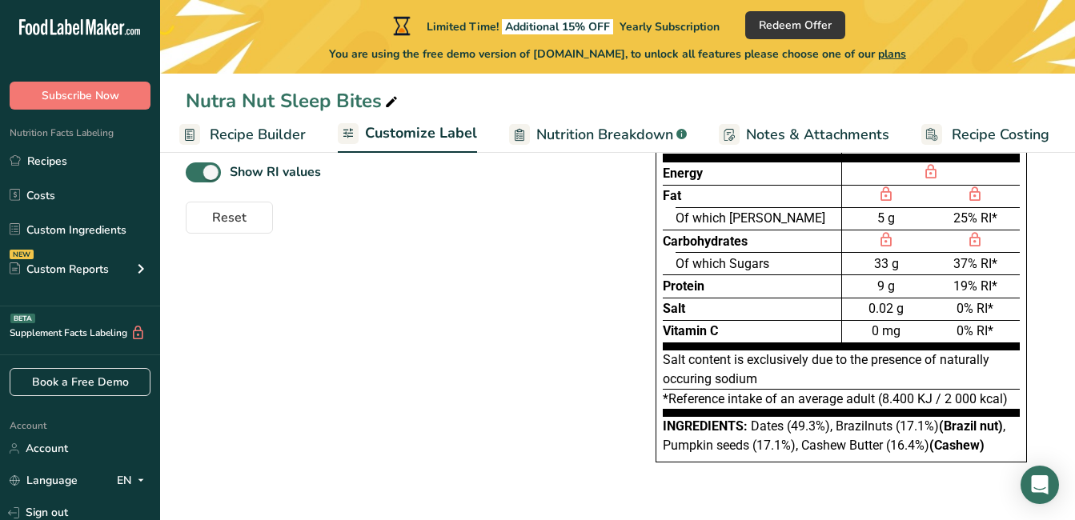
click at [246, 134] on span "Recipe Builder" at bounding box center [258, 135] width 96 height 22
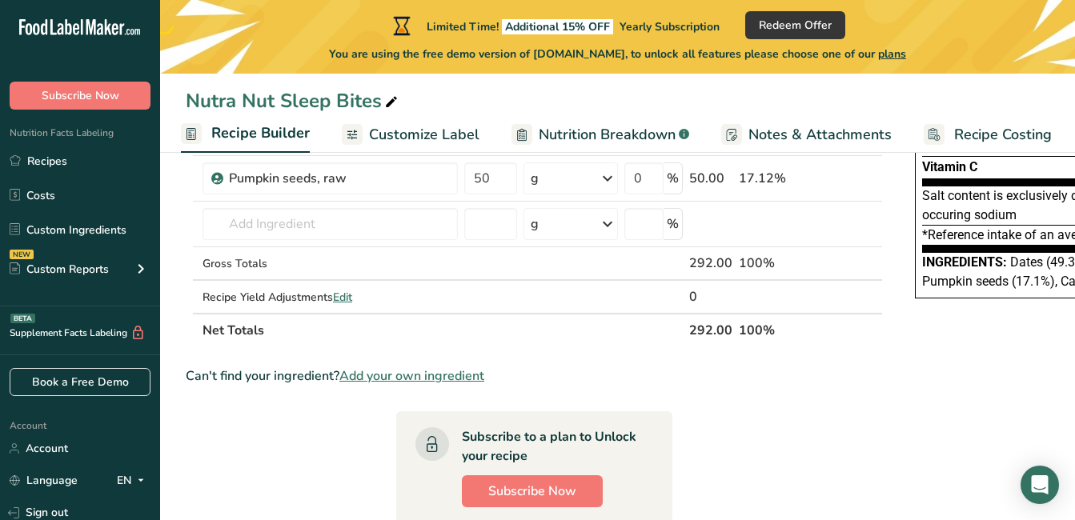
scroll to position [312, 0]
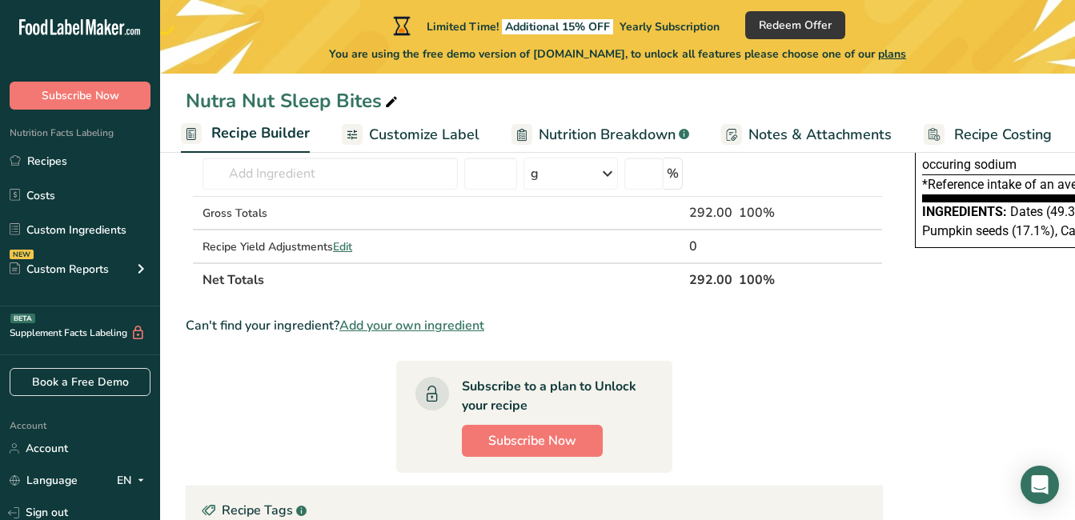
drag, startPoint x: 197, startPoint y: 246, endPoint x: 786, endPoint y: 279, distance: 590.1
click at [786, 279] on table "Ingredient * Amount * Unit * Waste * .a-a{fill:#347362;}.b-a{fill:#fff;} Grams …" at bounding box center [534, 115] width 697 height 363
copy table "Ingredient * Amount * Unit * Waste * .a-a{fill:#347362;}.b-a{fill:#fff;} Grams …"
click at [513, 26] on span "Additional 15% OFF" at bounding box center [557, 26] width 111 height 15
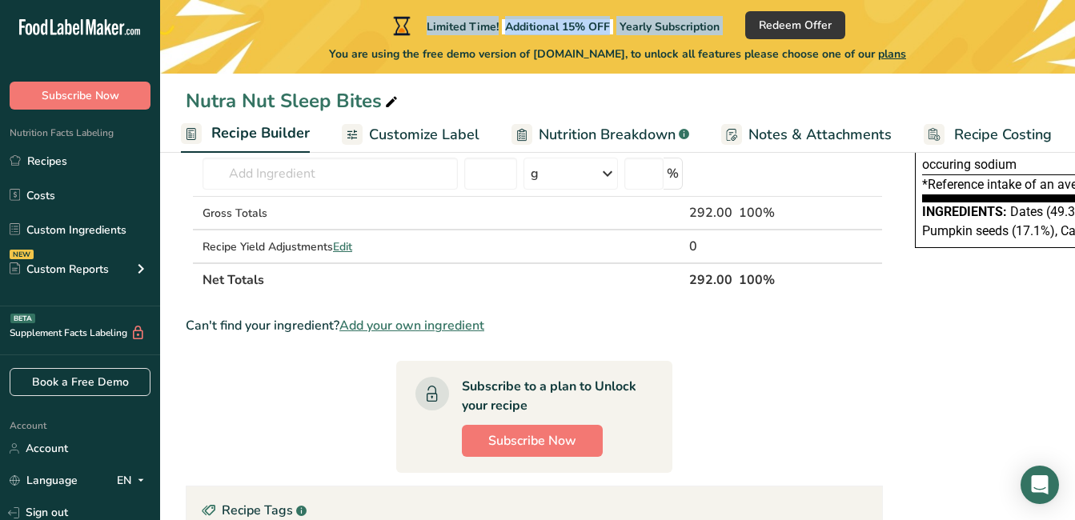
click at [513, 26] on span "Additional 15% OFF" at bounding box center [557, 26] width 111 height 15
